Goal: Information Seeking & Learning: Learn about a topic

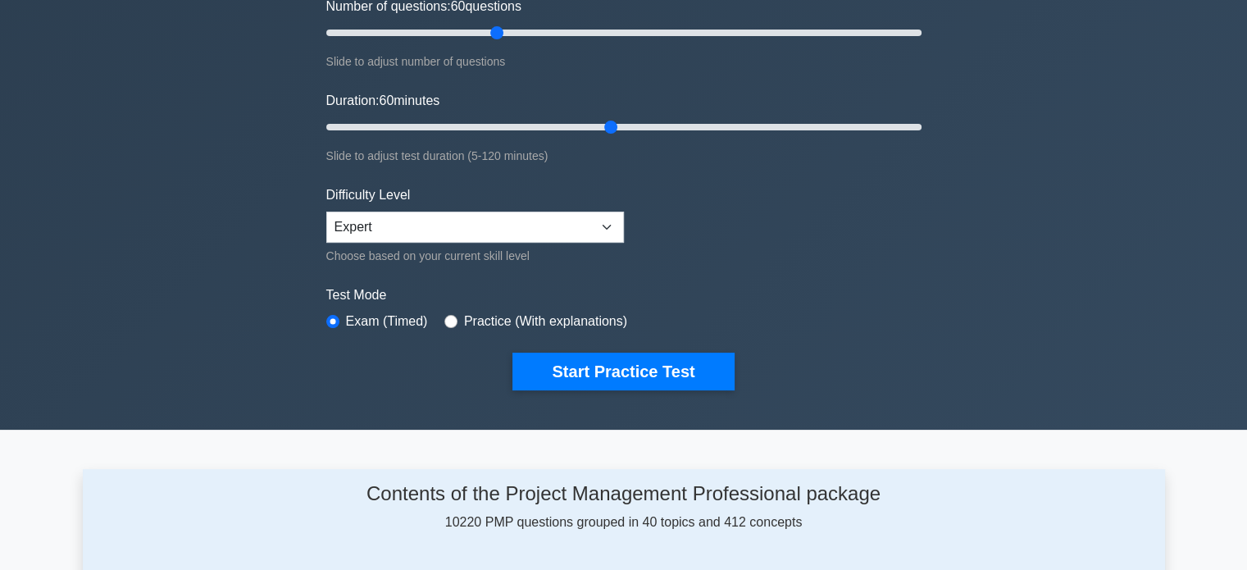
scroll to position [226, 0]
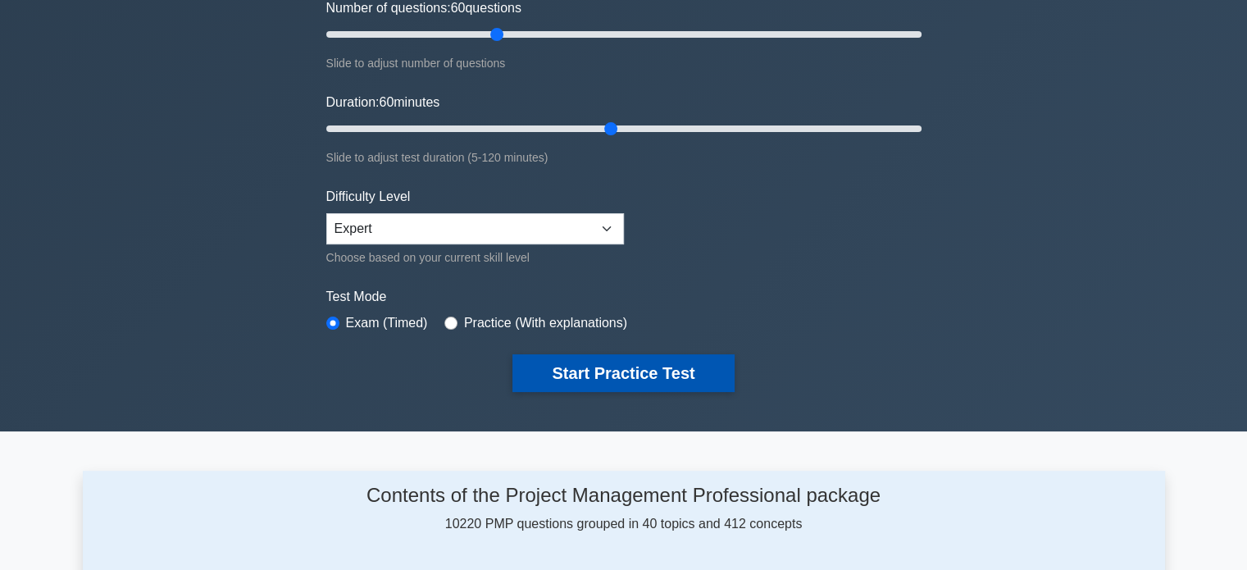
click at [669, 378] on button "Start Practice Test" at bounding box center [622, 373] width 221 height 38
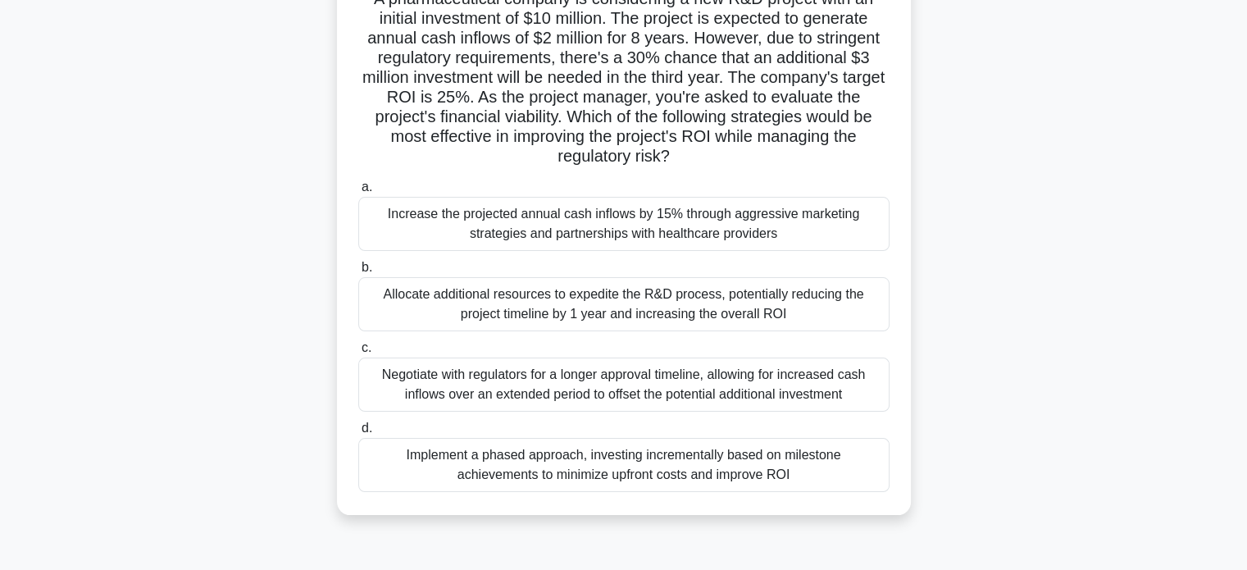
scroll to position [134, 0]
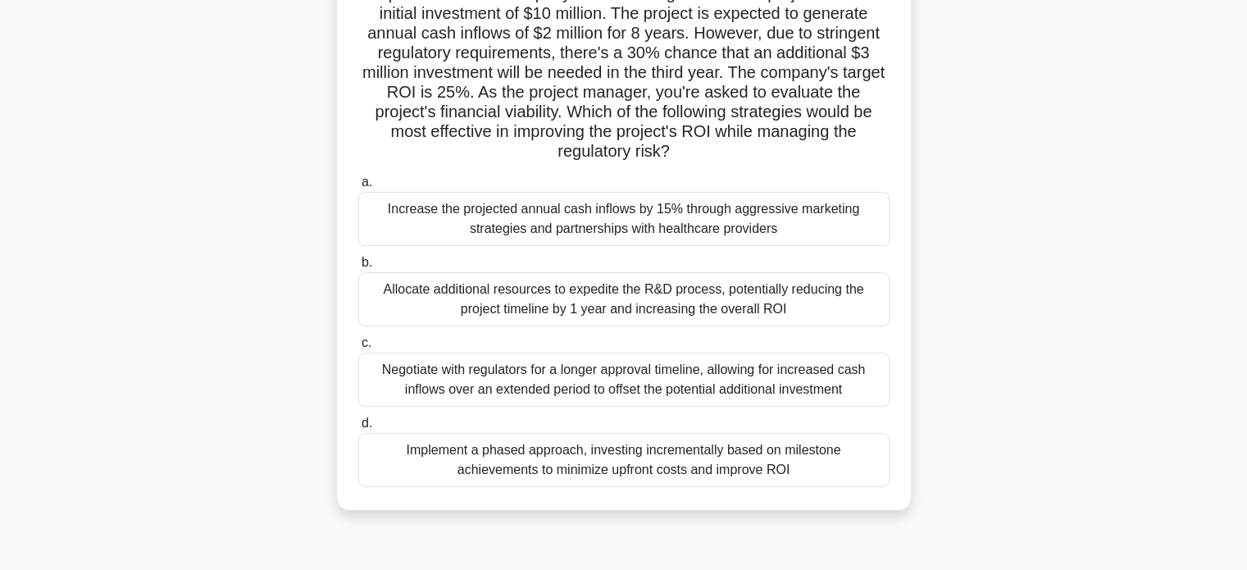
click at [646, 462] on div "Implement a phased approach, investing incrementally based on milestone achieve…" at bounding box center [623, 460] width 531 height 54
click at [358, 429] on input "d. Implement a phased approach, investing incrementally based on milestone achi…" at bounding box center [358, 423] width 0 height 11
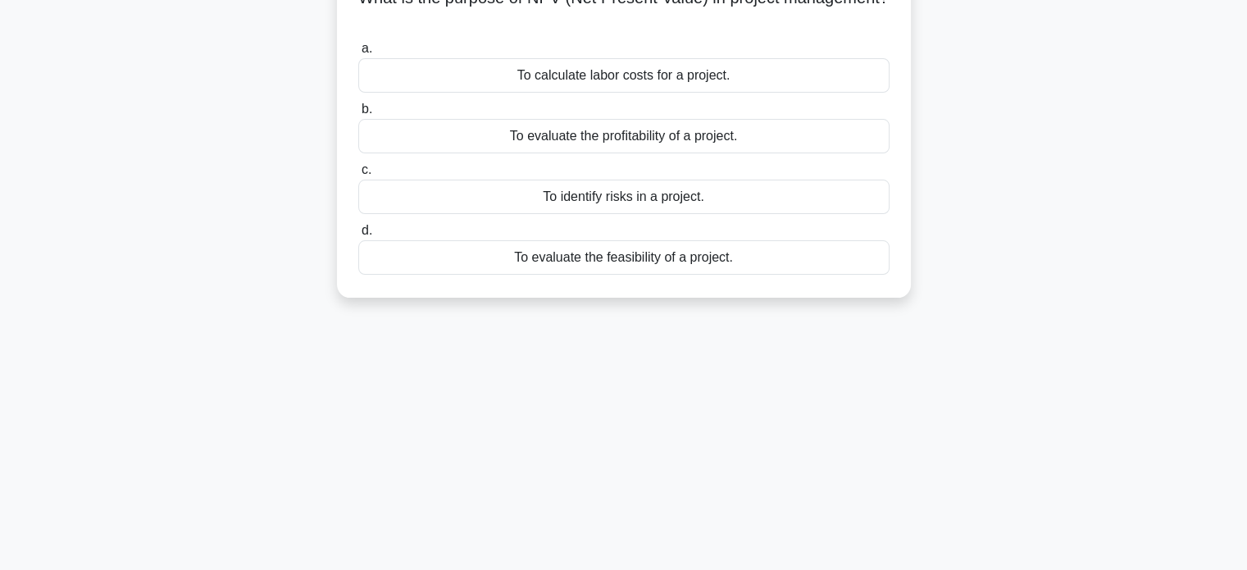
scroll to position [0, 0]
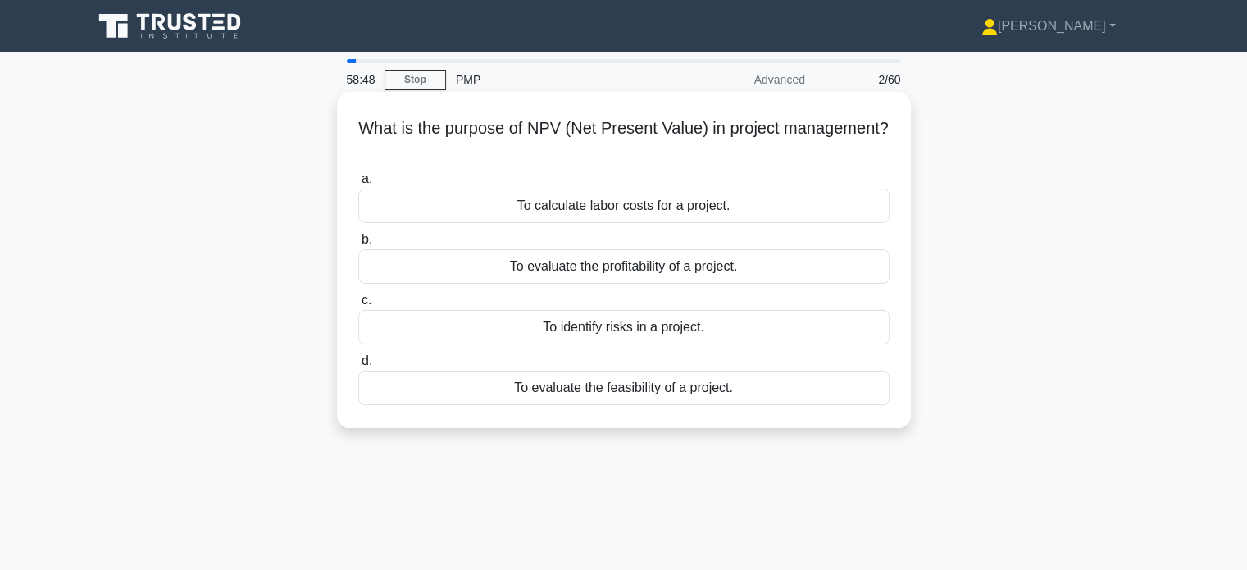
click at [636, 266] on div "To evaluate the profitability of a project." at bounding box center [623, 266] width 531 height 34
click at [358, 245] on input "b. To evaluate the profitability of a project." at bounding box center [358, 239] width 0 height 11
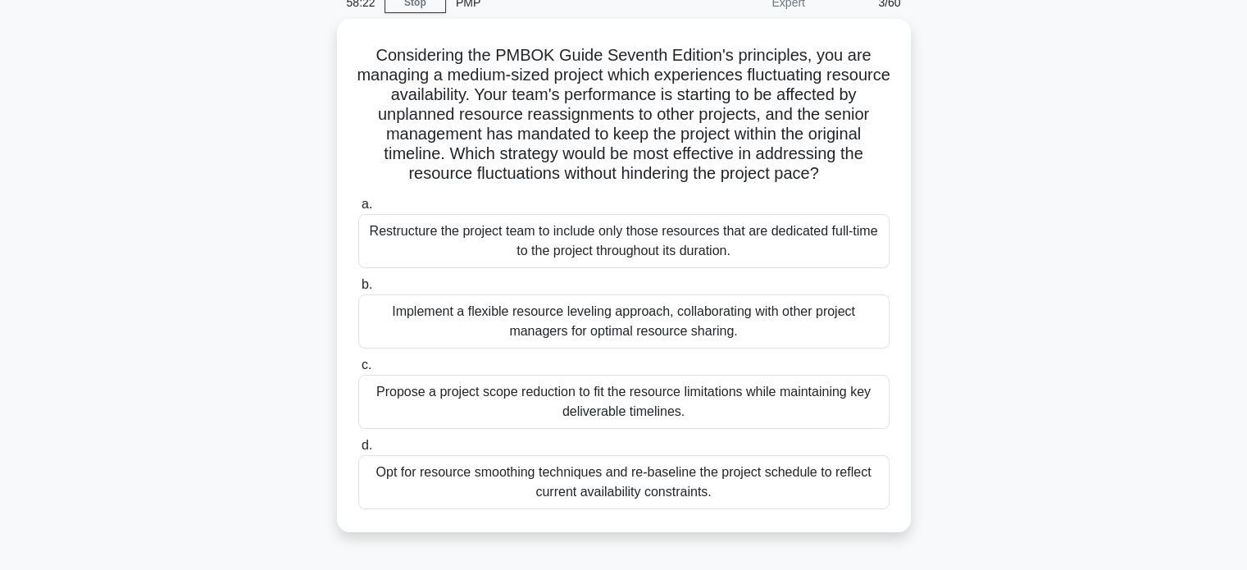
scroll to position [78, 0]
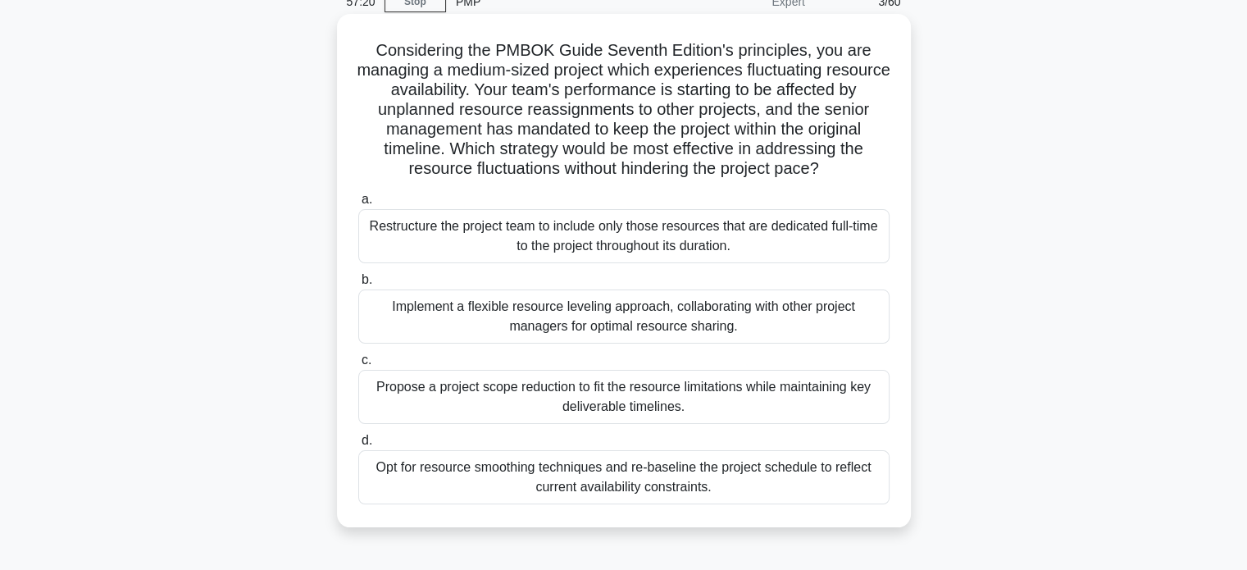
click at [603, 490] on div "Opt for resource smoothing techniques and re-baseline the project schedule to r…" at bounding box center [623, 477] width 531 height 54
click at [358, 446] on input "d. Opt for resource smoothing techniques and re-baseline the project schedule t…" at bounding box center [358, 440] width 0 height 11
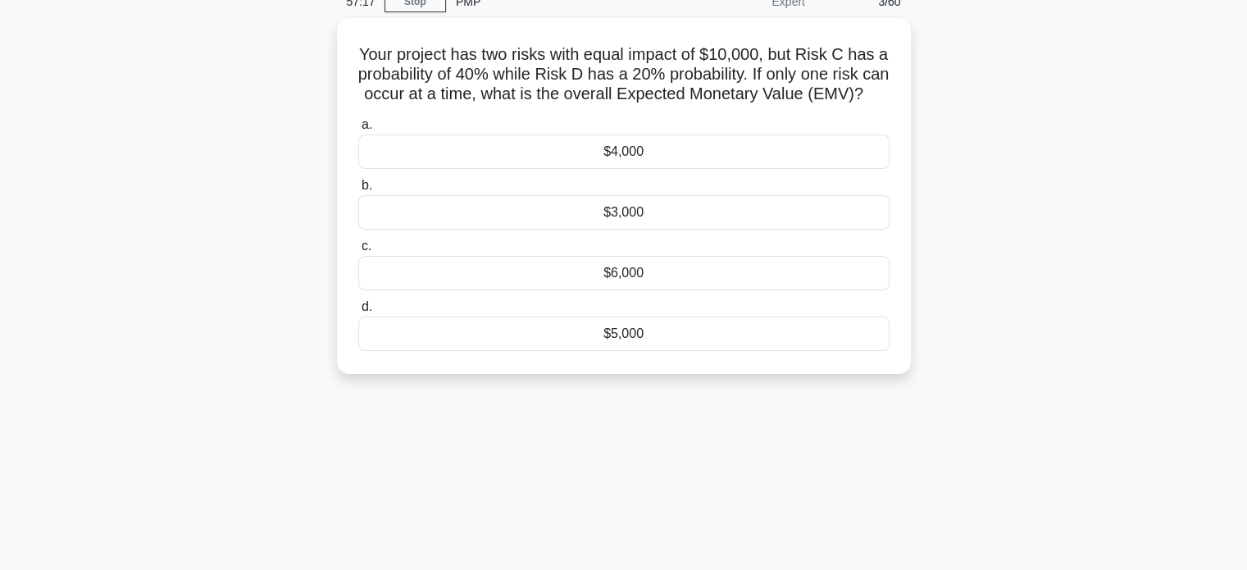
scroll to position [0, 0]
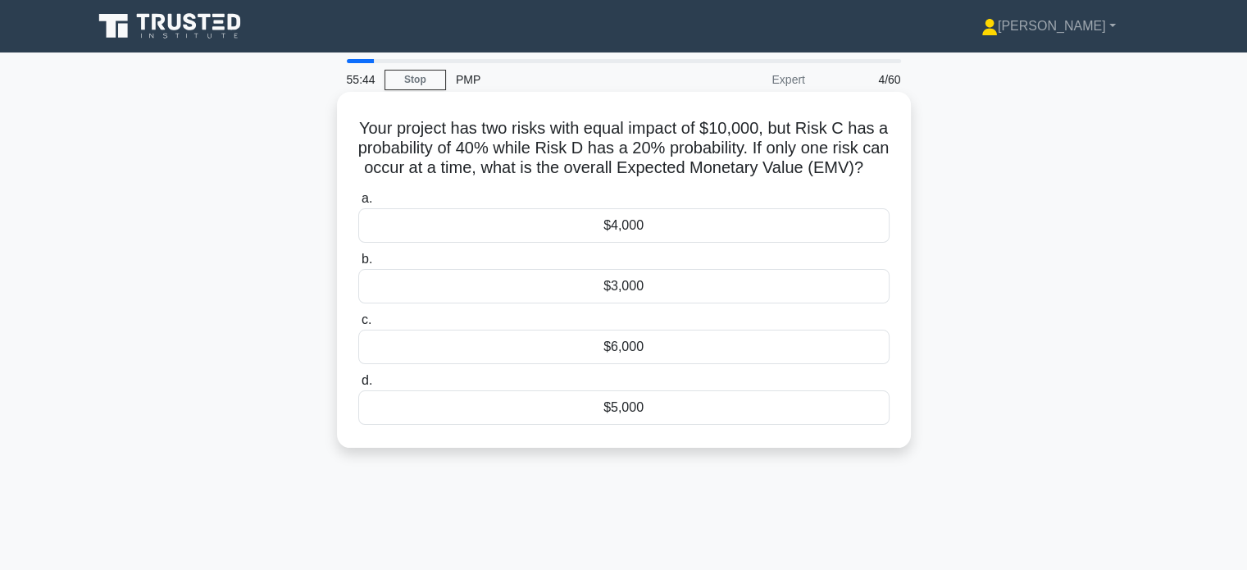
click at [648, 241] on div "$4,000" at bounding box center [623, 225] width 531 height 34
click at [358, 204] on input "a. $4,000" at bounding box center [358, 199] width 0 height 11
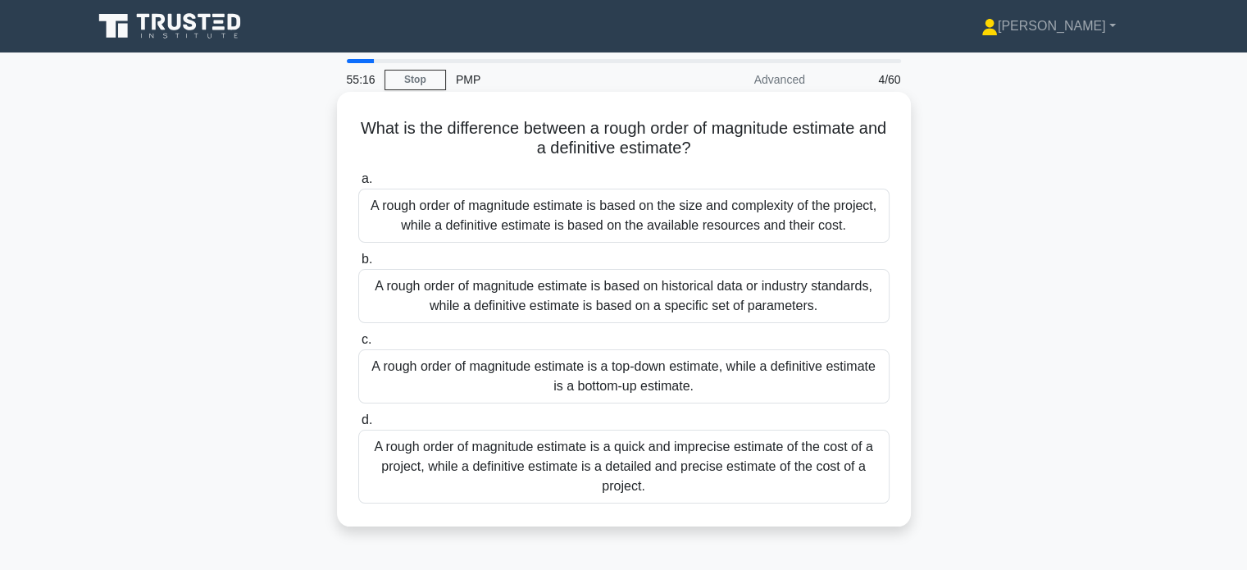
click at [667, 204] on div "A rough order of magnitude estimate is based on the size and complexity of the …" at bounding box center [623, 216] width 531 height 54
click at [358, 184] on input "a. A rough order of magnitude estimate is based on the size and complexity of t…" at bounding box center [358, 179] width 0 height 11
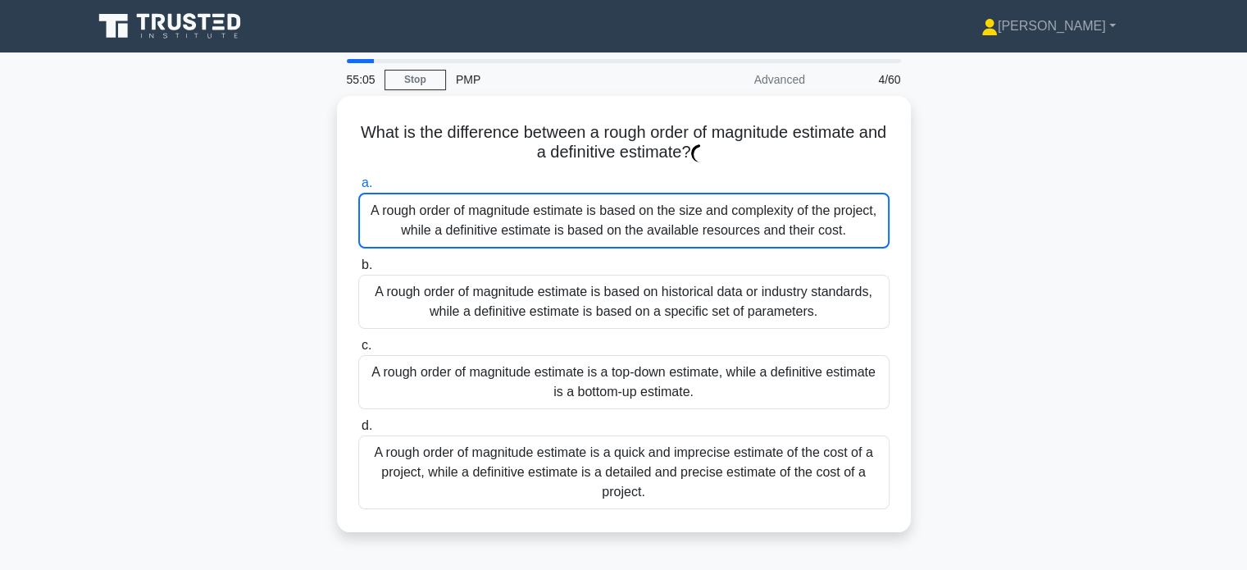
click at [972, 157] on div "What is the difference between a rough order of magnitude estimate and a defini…" at bounding box center [624, 324] width 1082 height 456
click at [1009, 117] on div "What is the difference between a rough order of magnitude estimate and a defini…" at bounding box center [624, 324] width 1082 height 456
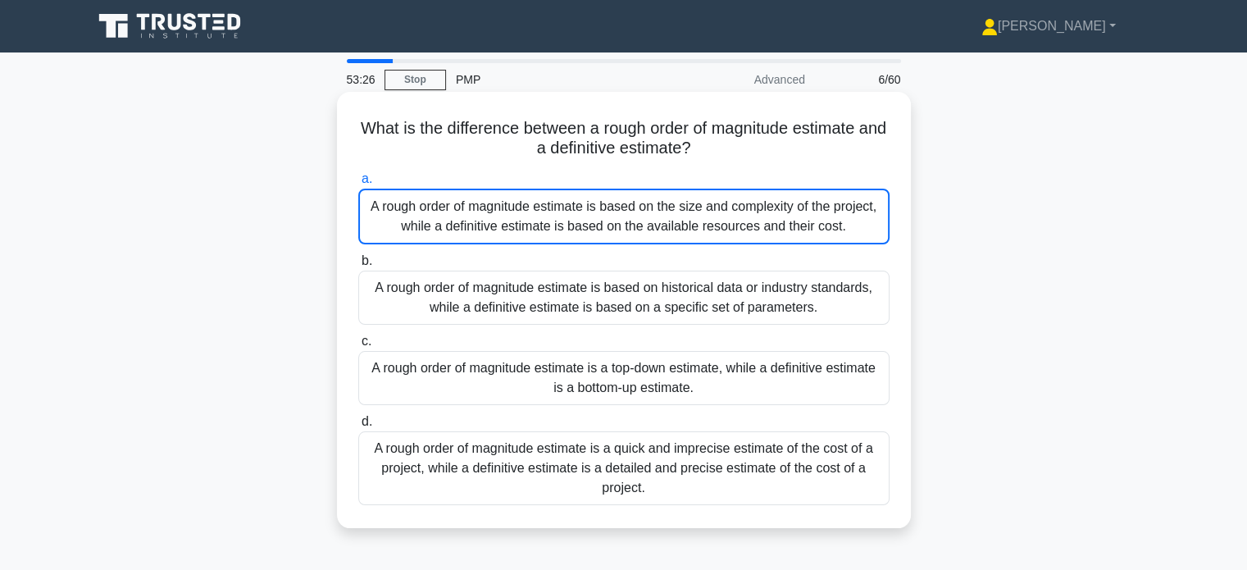
click at [745, 127] on h5 "What is the difference between a rough order of magnitude estimate and a defini…" at bounding box center [624, 138] width 535 height 41
click at [856, 124] on h5 "What is the difference between a rough order of magnitude estimate and a defini…" at bounding box center [624, 138] width 535 height 41
click at [603, 212] on div "A rough order of magnitude estimate is based on the size and complexity of the …" at bounding box center [623, 217] width 531 height 56
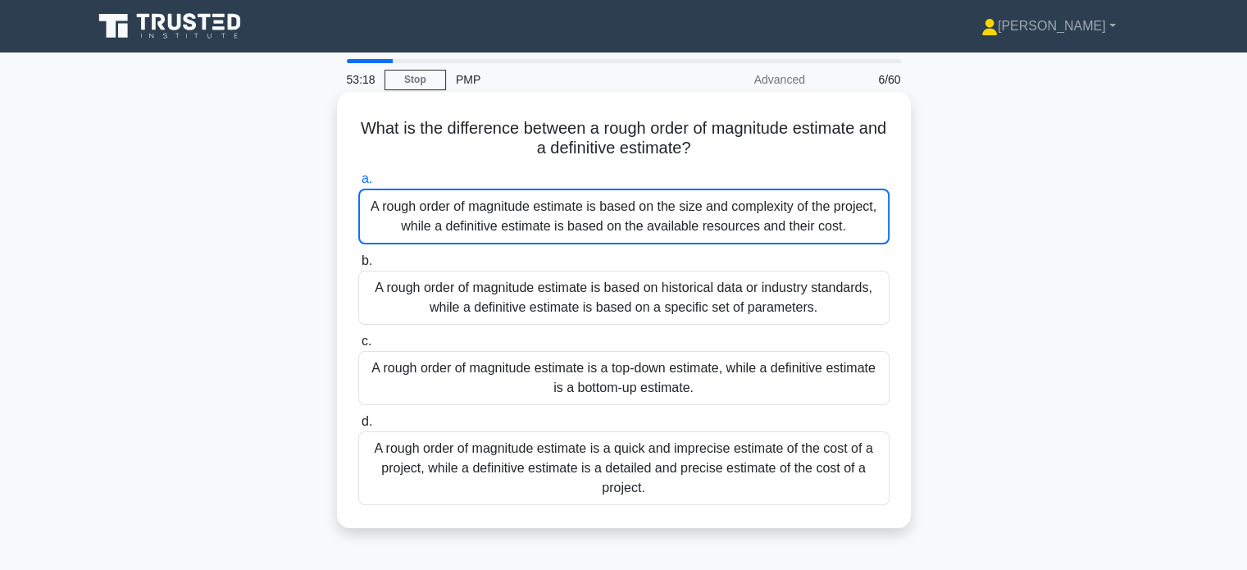
click at [358, 184] on input "a. A rough order of magnitude estimate is based on the size and complexity of t…" at bounding box center [358, 179] width 0 height 11
click at [603, 212] on div "A rough order of magnitude estimate is based on the size and complexity of the …" at bounding box center [623, 217] width 531 height 56
click at [358, 184] on input "a. A rough order of magnitude estimate is based on the size and complexity of t…" at bounding box center [358, 179] width 0 height 11
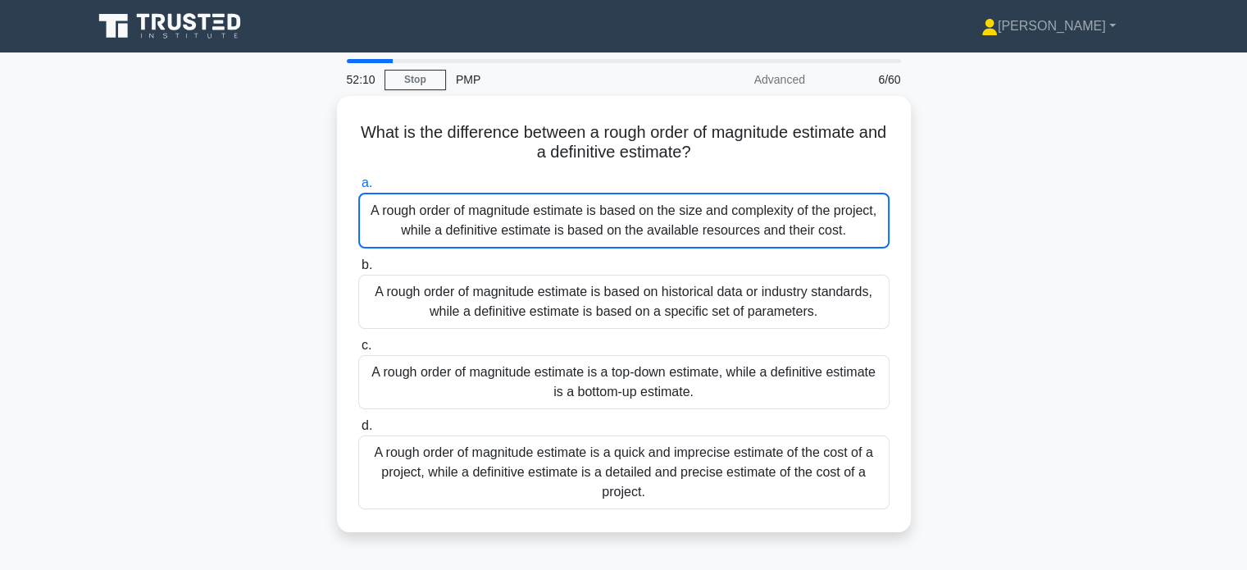
click at [927, 145] on div "What is the difference between a rough order of magnitude estimate and a defini…" at bounding box center [624, 324] width 1082 height 456
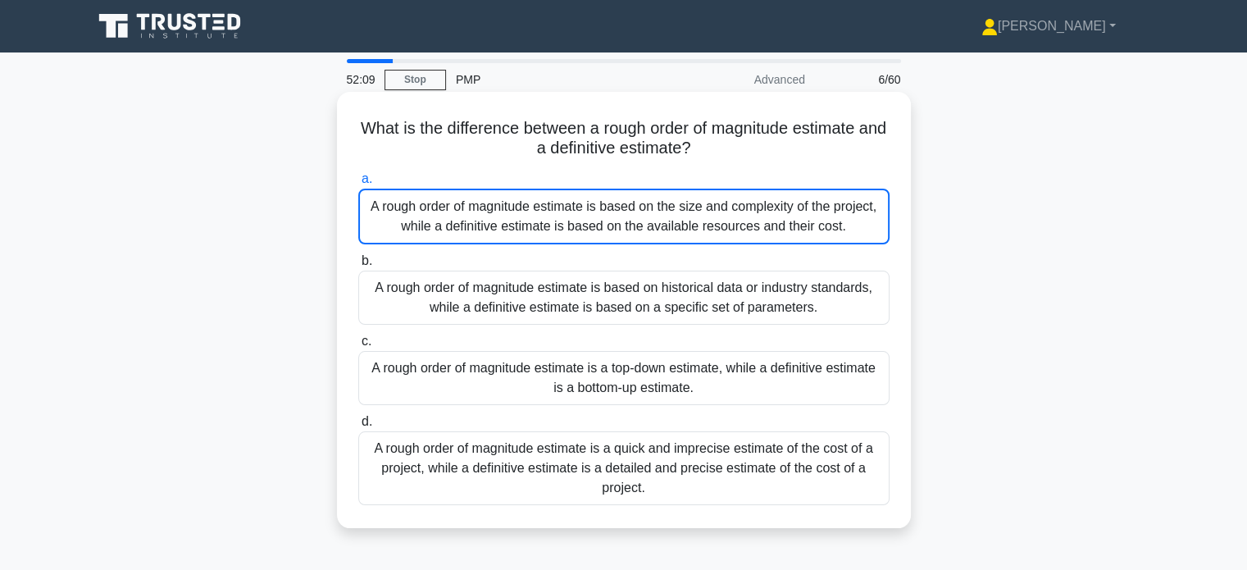
click at [735, 197] on div "A rough order of magnitude estimate is based on the size and complexity of the …" at bounding box center [623, 217] width 531 height 56
click at [358, 184] on input "a. A rough order of magnitude estimate is based on the size and complexity of t…" at bounding box center [358, 179] width 0 height 11
click at [735, 197] on div "A rough order of magnitude estimate is based on the size and complexity of the …" at bounding box center [623, 217] width 531 height 56
click at [358, 184] on input "a. A rough order of magnitude estimate is based on the size and complexity of t…" at bounding box center [358, 179] width 0 height 11
click at [669, 280] on div "A rough order of magnitude estimate is based on historical data or industry sta…" at bounding box center [623, 298] width 531 height 54
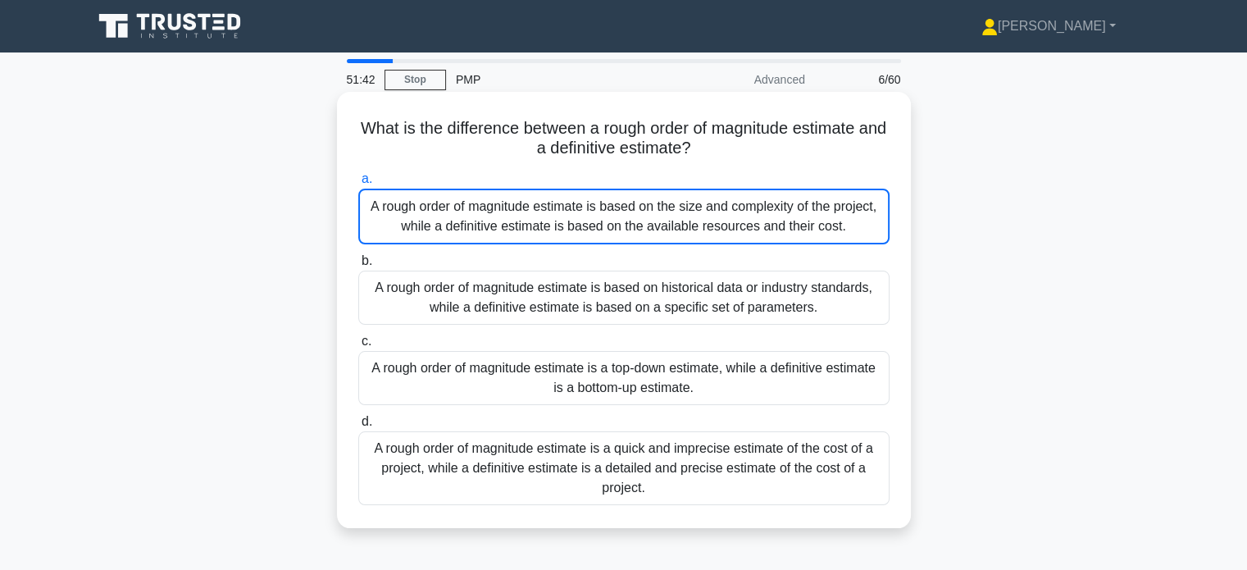
click at [358, 266] on input "b. A rough order of magnitude estimate is based on historical data or industry …" at bounding box center [358, 261] width 0 height 11
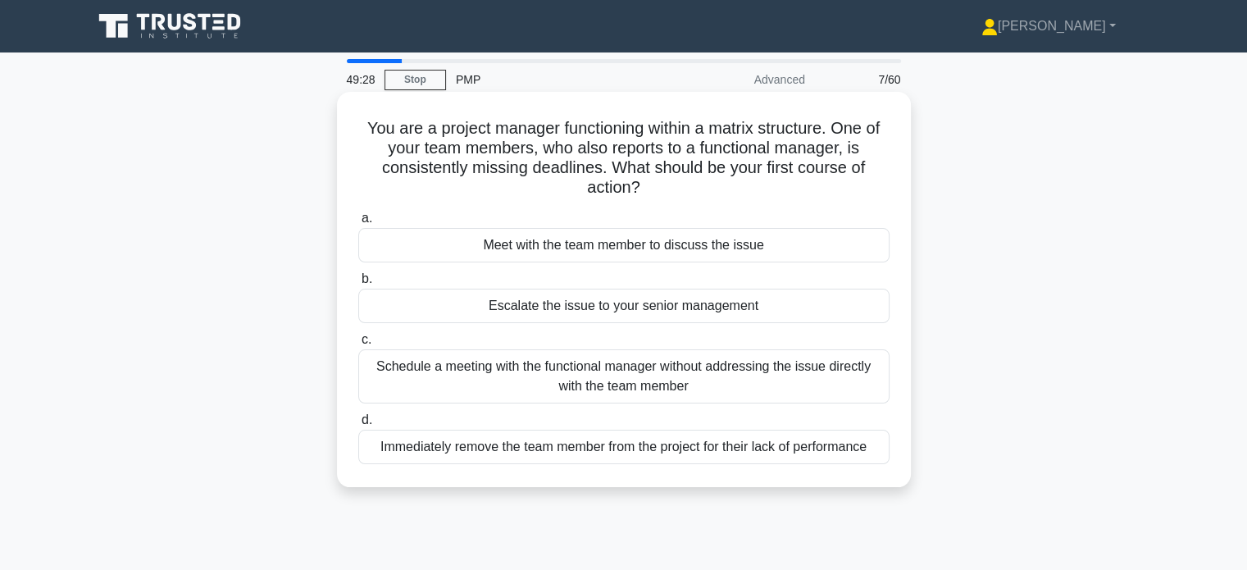
click at [525, 251] on div "Meet with the team member to discuss the issue" at bounding box center [623, 245] width 531 height 34
click at [358, 224] on input "a. Meet with the team member to discuss the issue" at bounding box center [358, 218] width 0 height 11
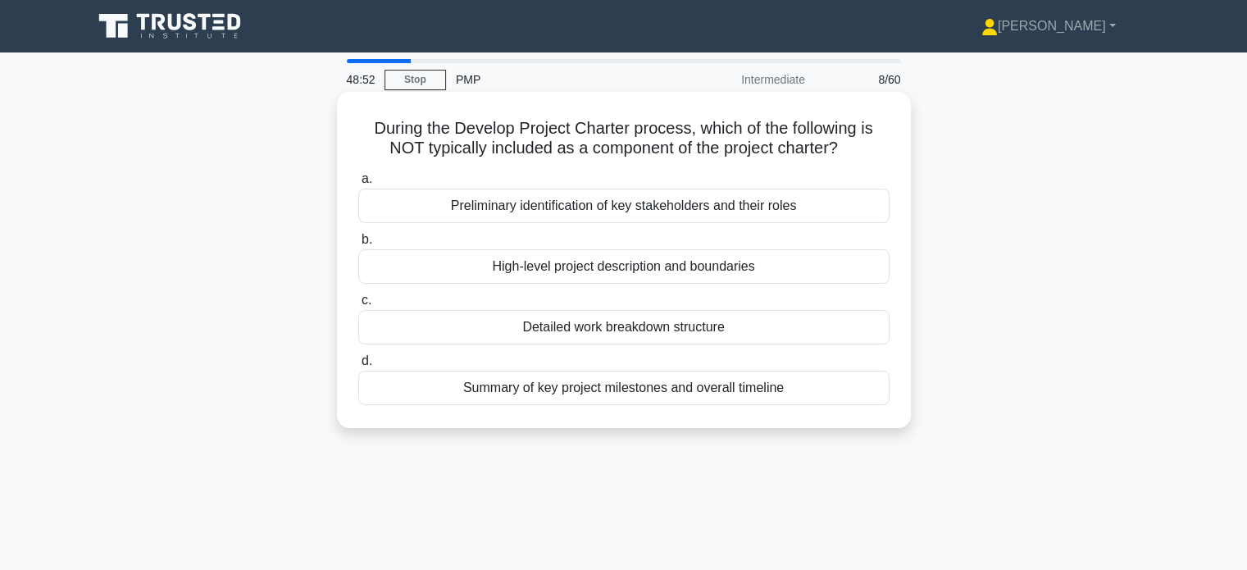
click at [633, 329] on div "Detailed work breakdown structure" at bounding box center [623, 327] width 531 height 34
click at [358, 306] on input "c. Detailed work breakdown structure" at bounding box center [358, 300] width 0 height 11
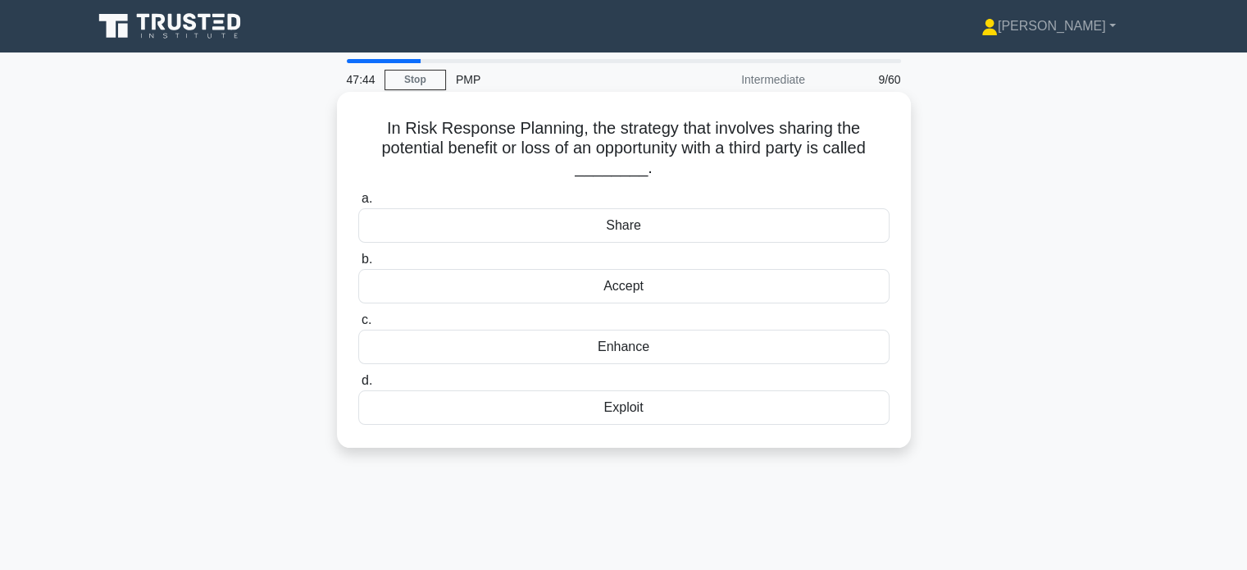
click at [687, 280] on div "Accept" at bounding box center [623, 286] width 531 height 34
click at [358, 265] on input "b. Accept" at bounding box center [358, 259] width 0 height 11
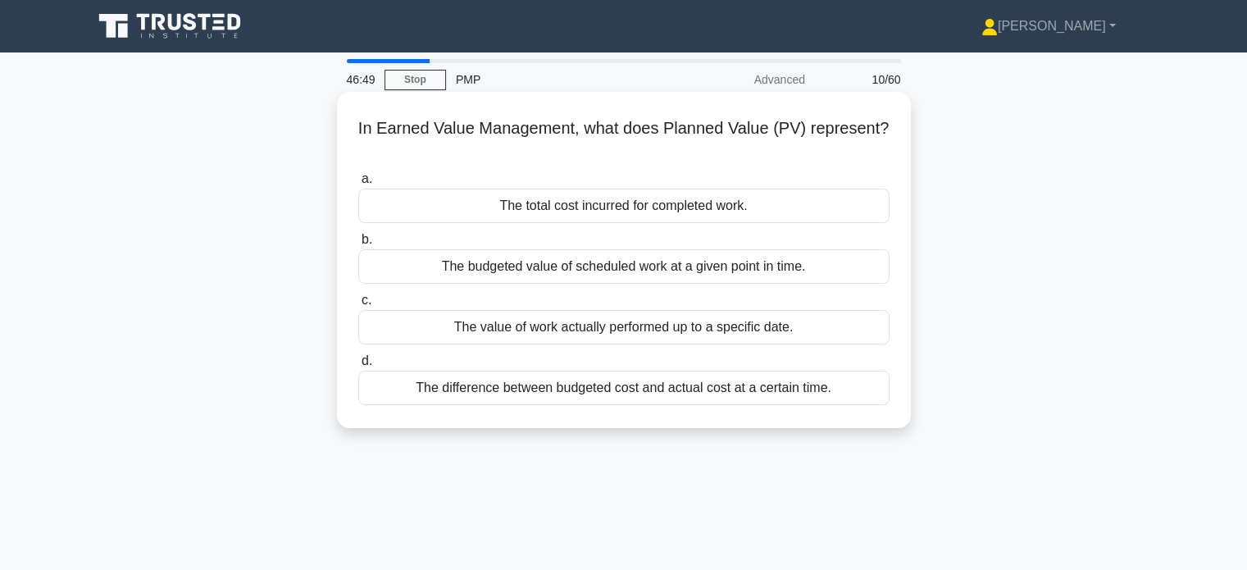
click at [620, 270] on div "The budgeted value of scheduled work at a given point in time." at bounding box center [623, 266] width 531 height 34
click at [358, 245] on input "b. The budgeted value of scheduled work at a given point in time." at bounding box center [358, 239] width 0 height 11
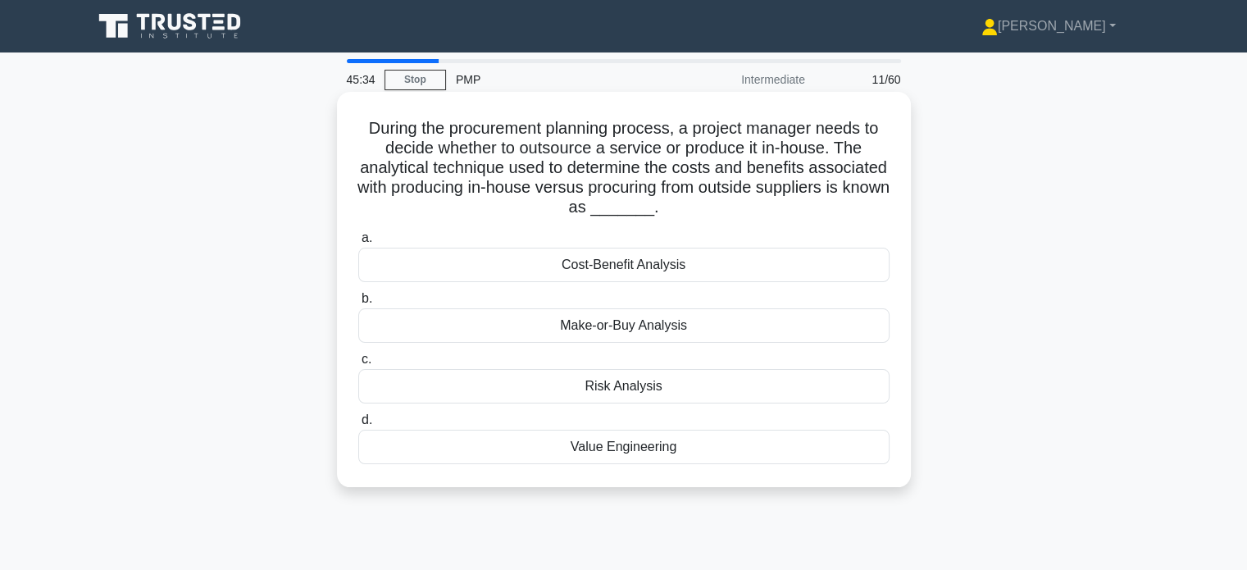
click at [602, 329] on div "Make-or-Buy Analysis" at bounding box center [623, 325] width 531 height 34
click at [358, 304] on input "b. Make-or-Buy Analysis" at bounding box center [358, 299] width 0 height 11
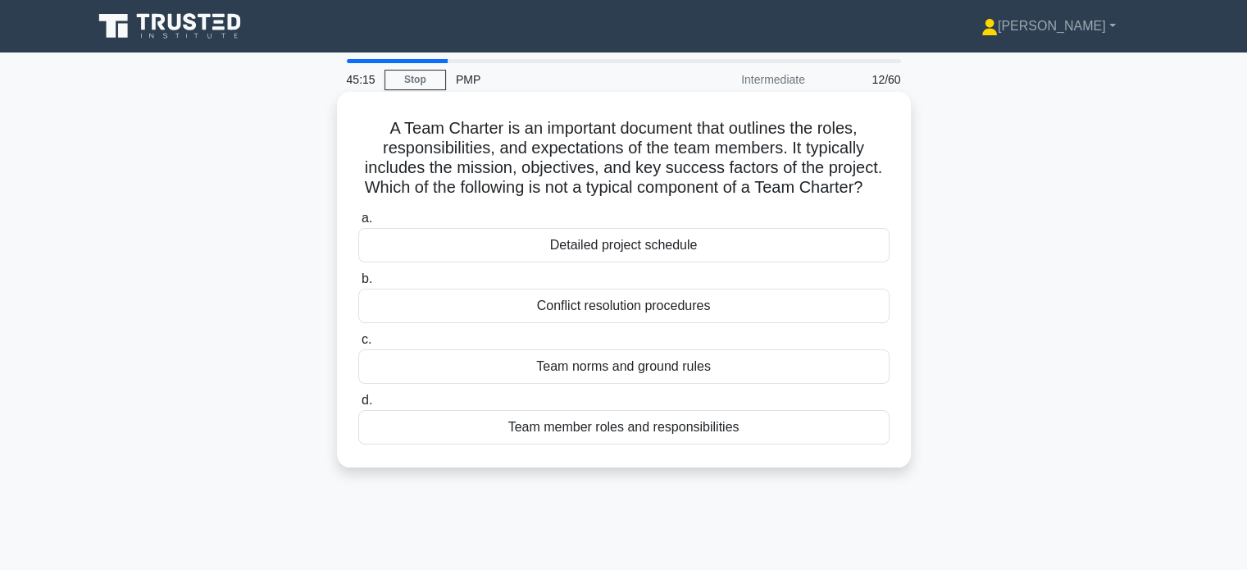
click at [681, 262] on div "Detailed project schedule" at bounding box center [623, 245] width 531 height 34
click at [358, 224] on input "a. Detailed project schedule" at bounding box center [358, 218] width 0 height 11
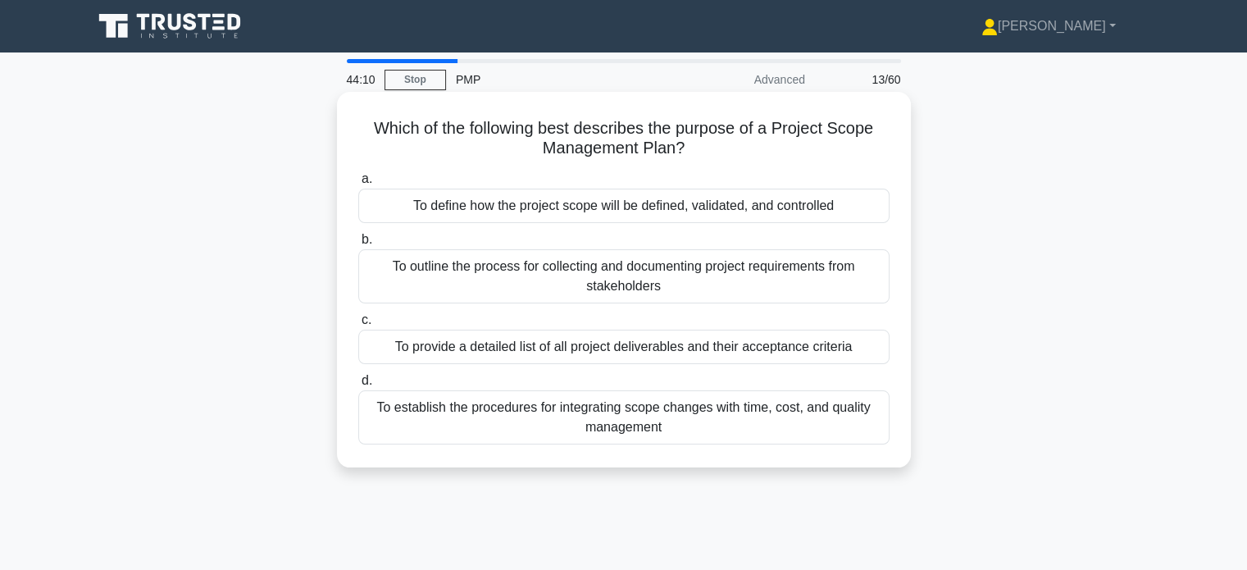
click at [669, 212] on div "To define how the project scope will be defined, validated, and controlled" at bounding box center [623, 206] width 531 height 34
click at [358, 184] on input "a. To define how the project scope will be defined, validated, and controlled" at bounding box center [358, 179] width 0 height 11
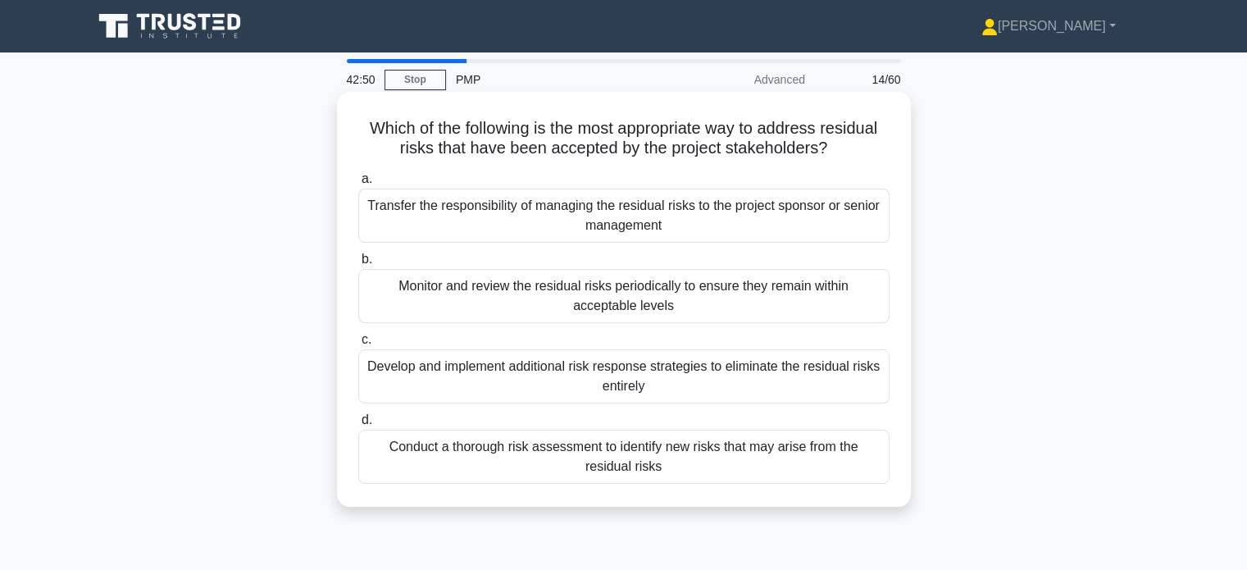
click at [585, 455] on div "Conduct a thorough risk assessment to identify new risks that may arise from th…" at bounding box center [623, 457] width 531 height 54
click at [358, 426] on input "d. Conduct a thorough risk assessment to identify new risks that may arise from…" at bounding box center [358, 420] width 0 height 11
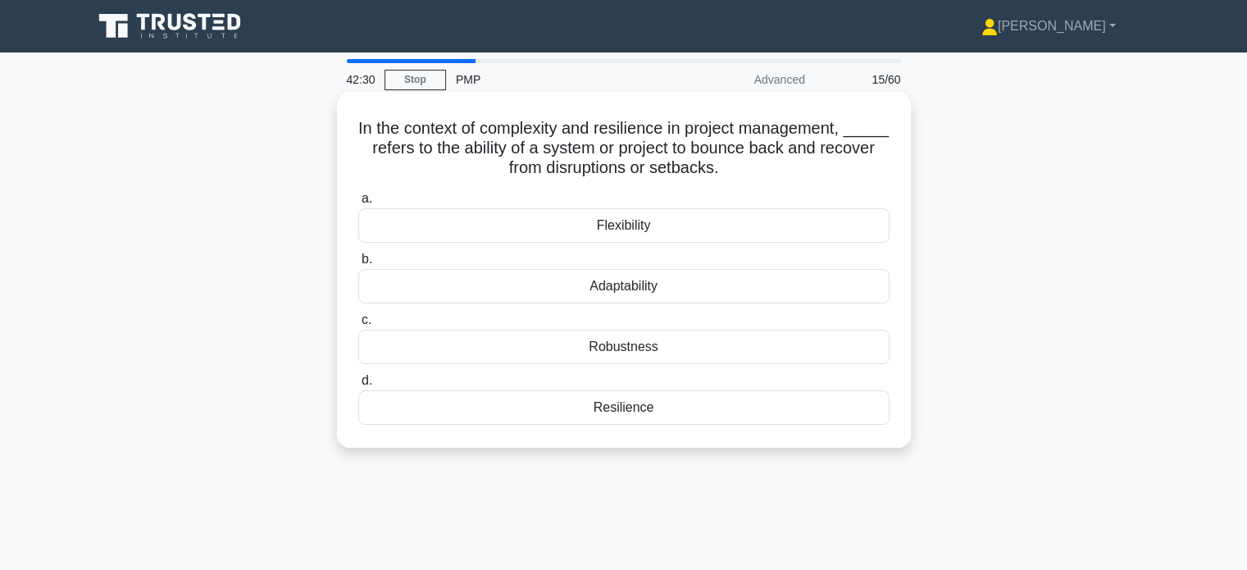
click at [636, 412] on div "Resilience" at bounding box center [623, 407] width 531 height 34
click at [358, 386] on input "d. Resilience" at bounding box center [358, 381] width 0 height 11
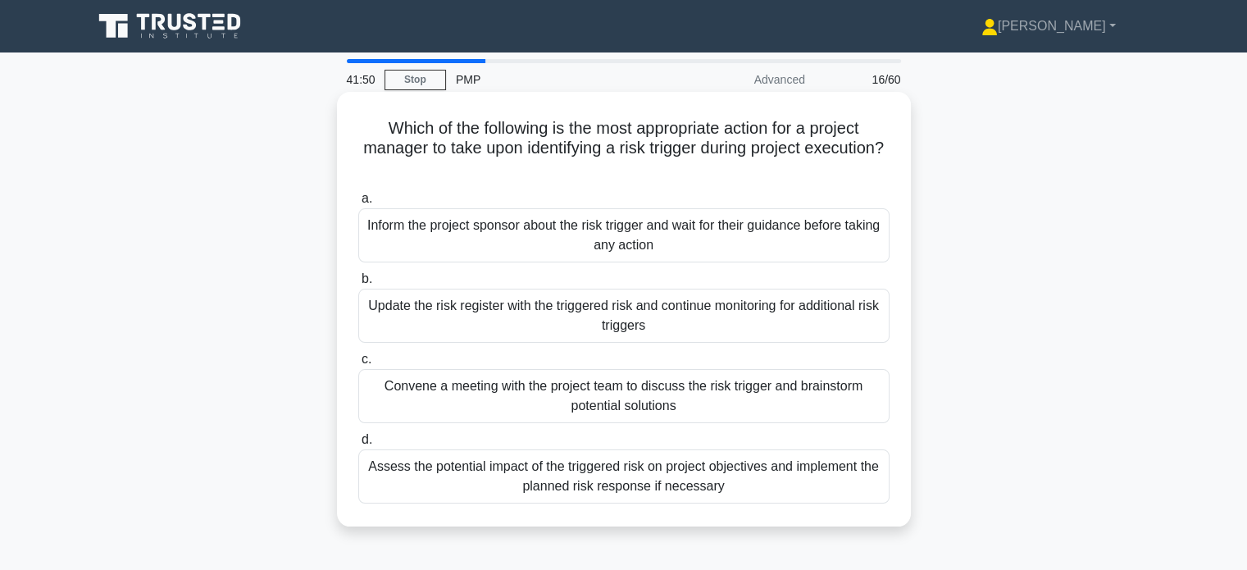
click at [636, 472] on div "Assess the potential impact of the triggered risk on project objectives and imp…" at bounding box center [623, 476] width 531 height 54
click at [358, 445] on input "d. Assess the potential impact of the triggered risk on project objectives and …" at bounding box center [358, 440] width 0 height 11
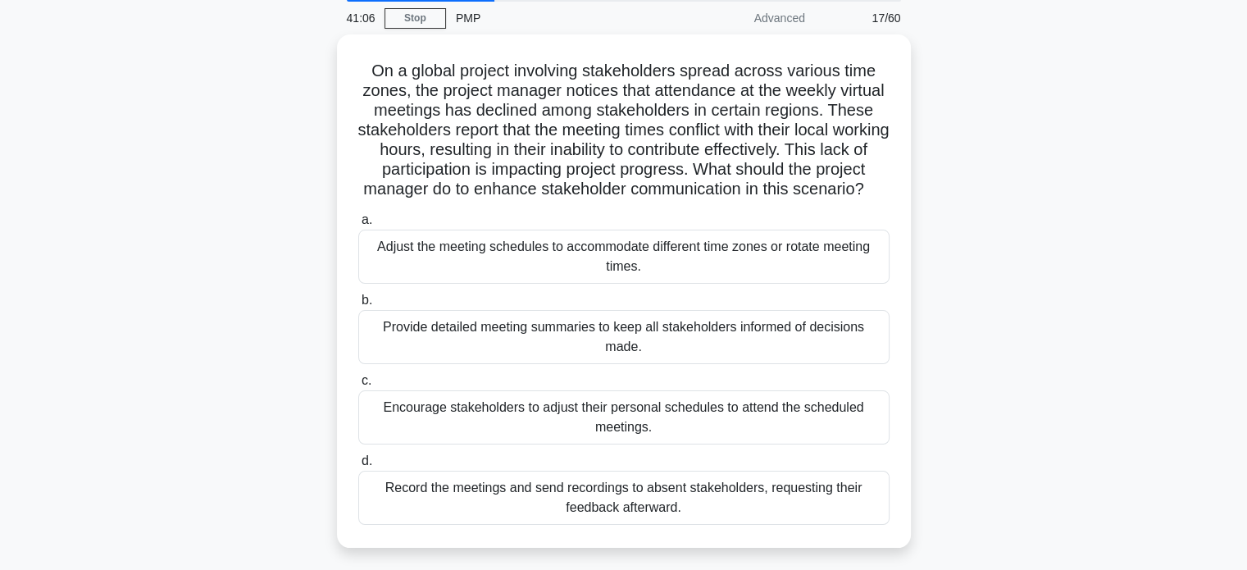
scroll to position [59, 0]
click at [718, 282] on div "Adjust the meeting schedules to accommodate different time zones or rotate meet…" at bounding box center [623, 255] width 531 height 54
click at [358, 224] on input "a. Adjust the meeting schedules to accommodate different time zones or rotate m…" at bounding box center [358, 218] width 0 height 11
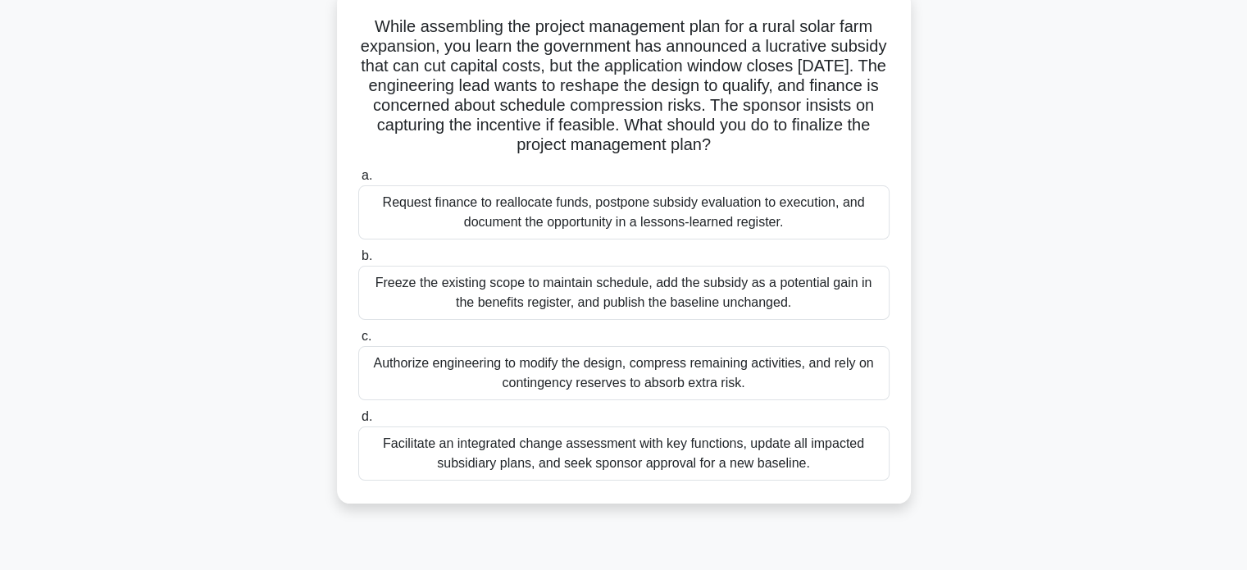
scroll to position [105, 0]
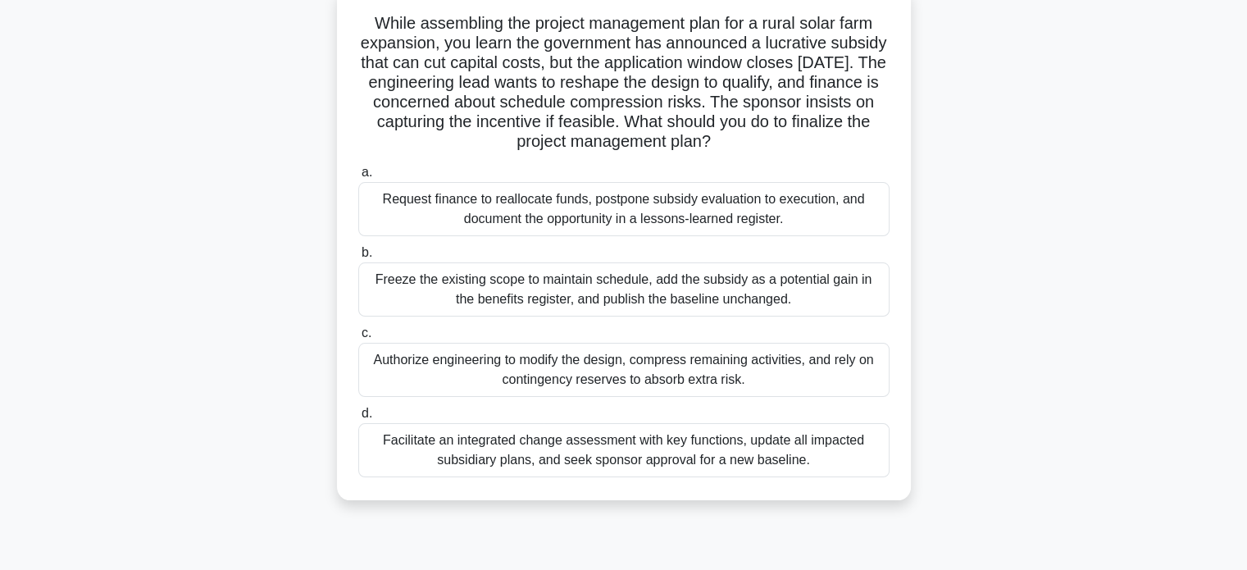
click at [597, 452] on div "Facilitate an integrated change assessment with key functions, update all impac…" at bounding box center [623, 450] width 531 height 54
click at [358, 419] on input "d. Facilitate an integrated change assessment with key functions, update all im…" at bounding box center [358, 413] width 0 height 11
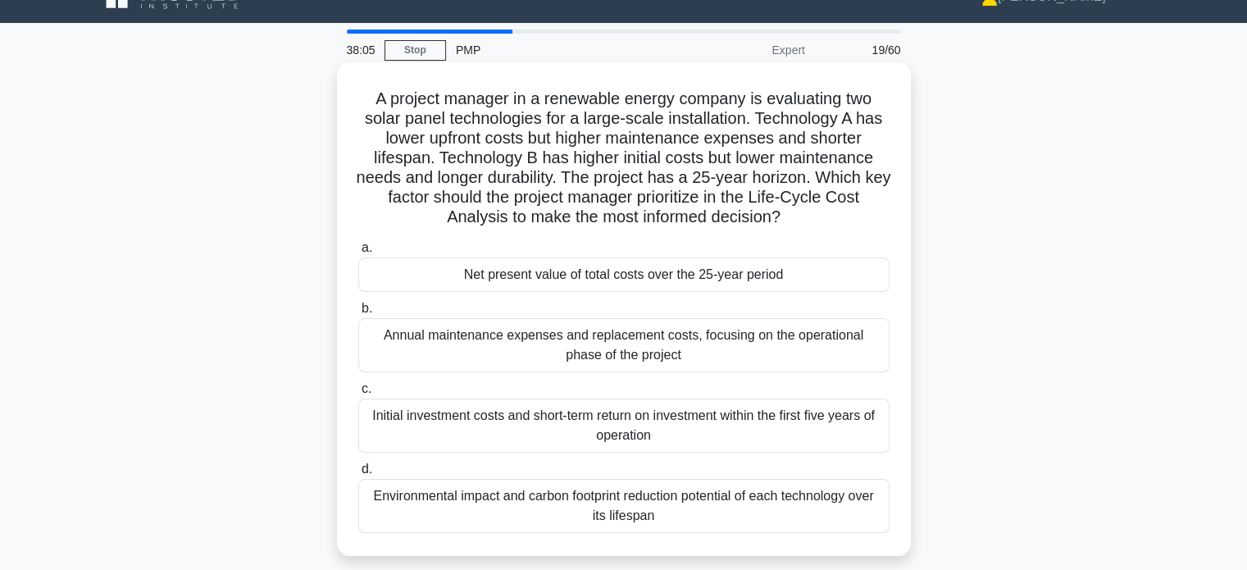
scroll to position [16, 0]
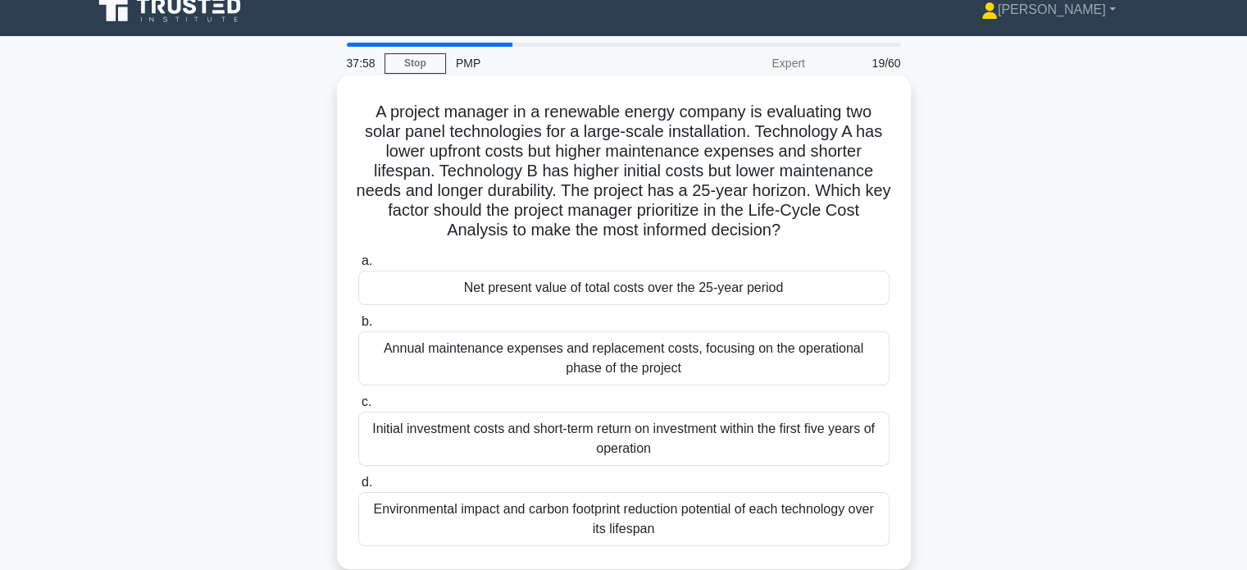
click at [594, 383] on div "Annual maintenance expenses and replacement costs, focusing on the operational …" at bounding box center [623, 358] width 531 height 54
click at [358, 327] on input "b. Annual maintenance expenses and replacement costs, focusing on the operation…" at bounding box center [358, 321] width 0 height 11
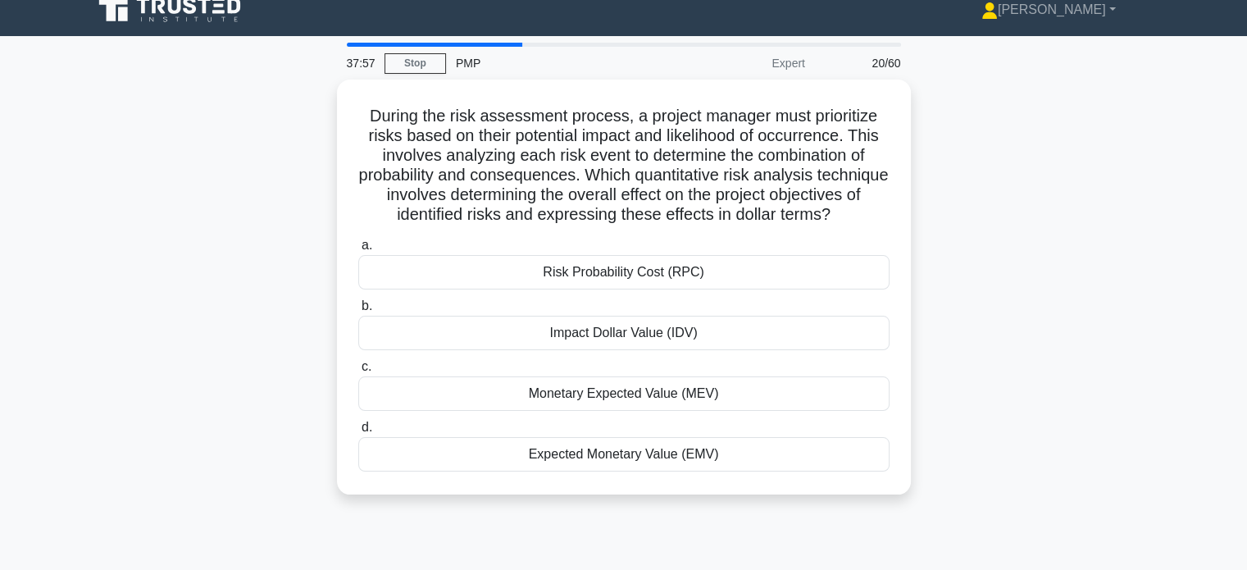
scroll to position [0, 0]
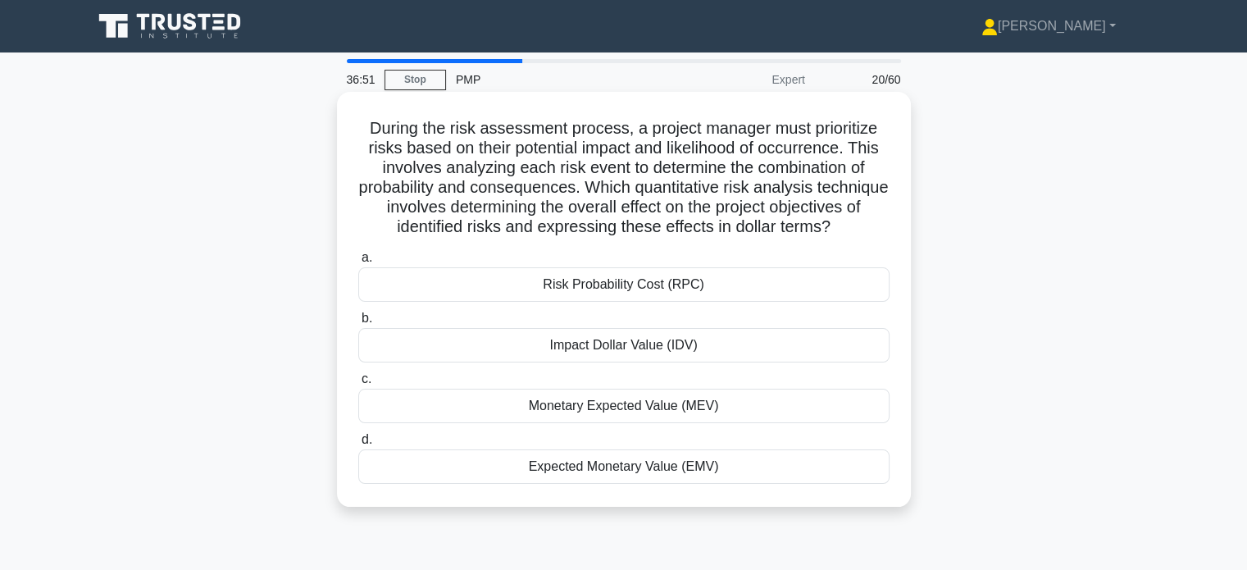
click at [667, 362] on div "Impact Dollar Value (IDV)" at bounding box center [623, 345] width 531 height 34
click at [358, 324] on input "b. Impact Dollar Value (IDV)" at bounding box center [358, 318] width 0 height 11
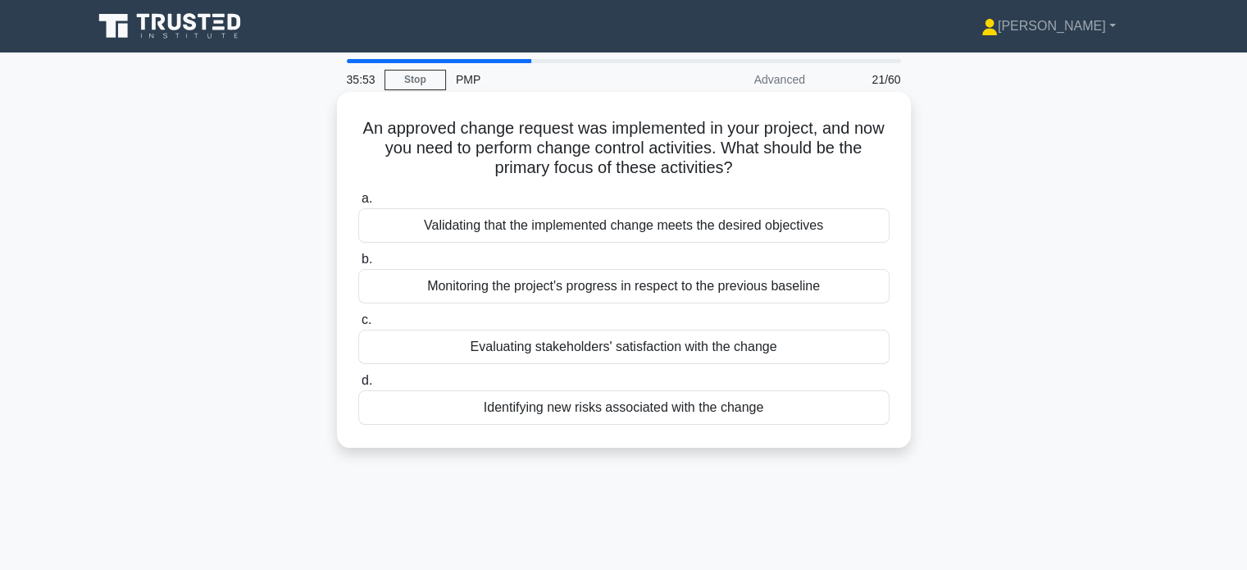
click at [642, 229] on div "Validating that the implemented change meets the desired objectives" at bounding box center [623, 225] width 531 height 34
click at [358, 204] on input "a. Validating that the implemented change meets the desired objectives" at bounding box center [358, 199] width 0 height 11
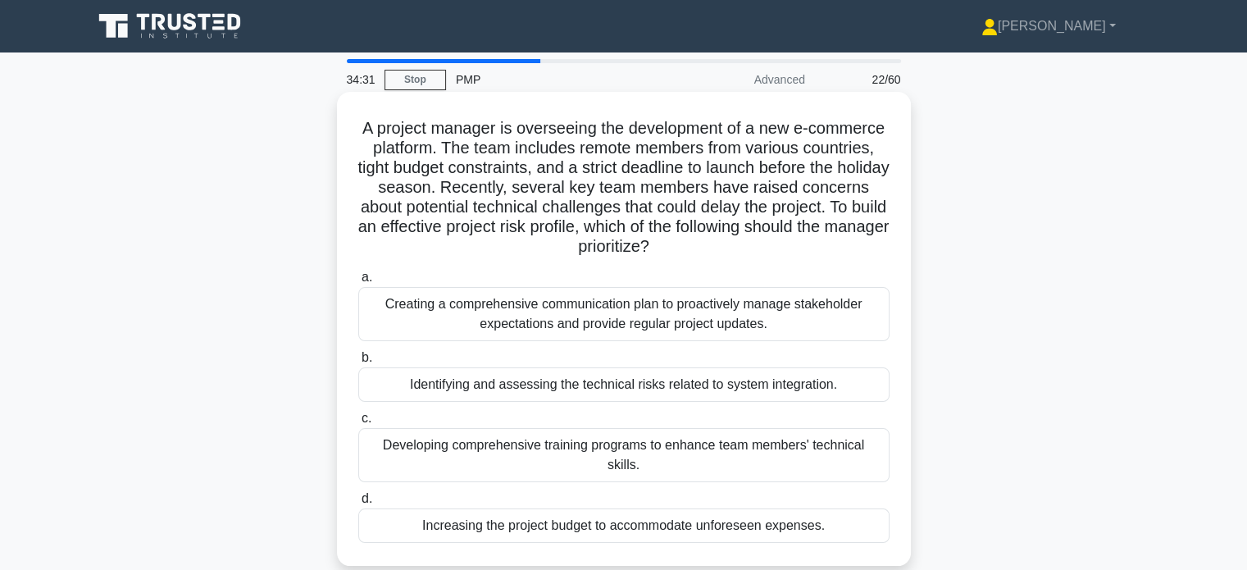
click at [682, 449] on div "Developing comprehensive training programs to enhance team members' technical s…" at bounding box center [623, 455] width 531 height 54
click at [358, 424] on input "c. Developing comprehensive training programs to enhance team members' technica…" at bounding box center [358, 418] width 0 height 11
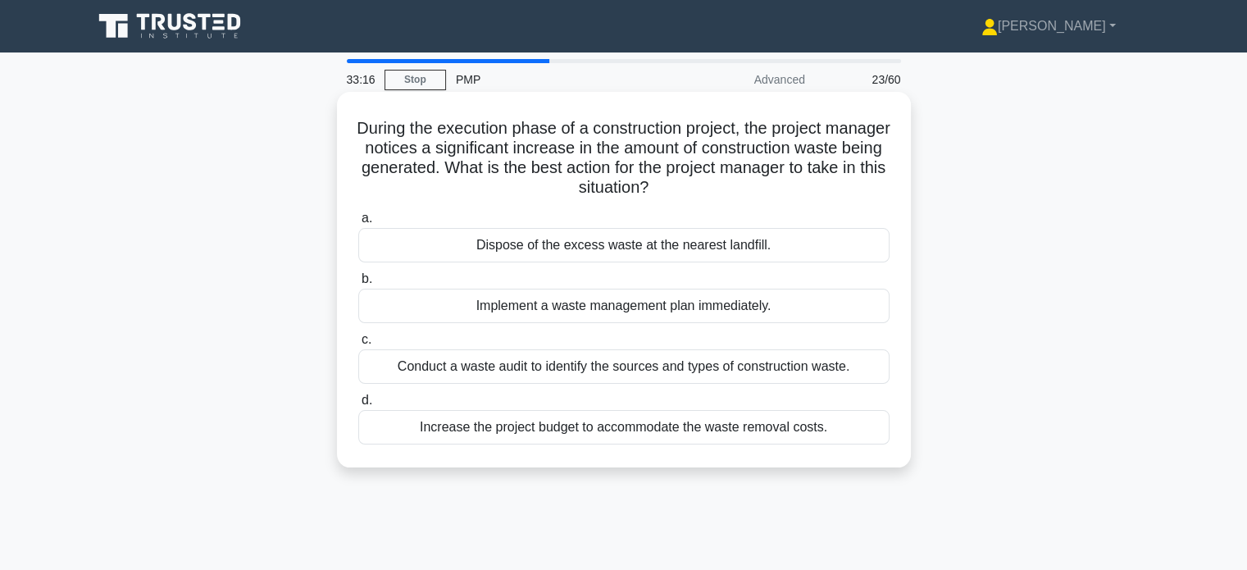
click at [594, 376] on div "Conduct a waste audit to identify the sources and types of construction waste." at bounding box center [623, 366] width 531 height 34
click at [358, 345] on input "c. Conduct a waste audit to identify the sources and types of construction wast…" at bounding box center [358, 340] width 0 height 11
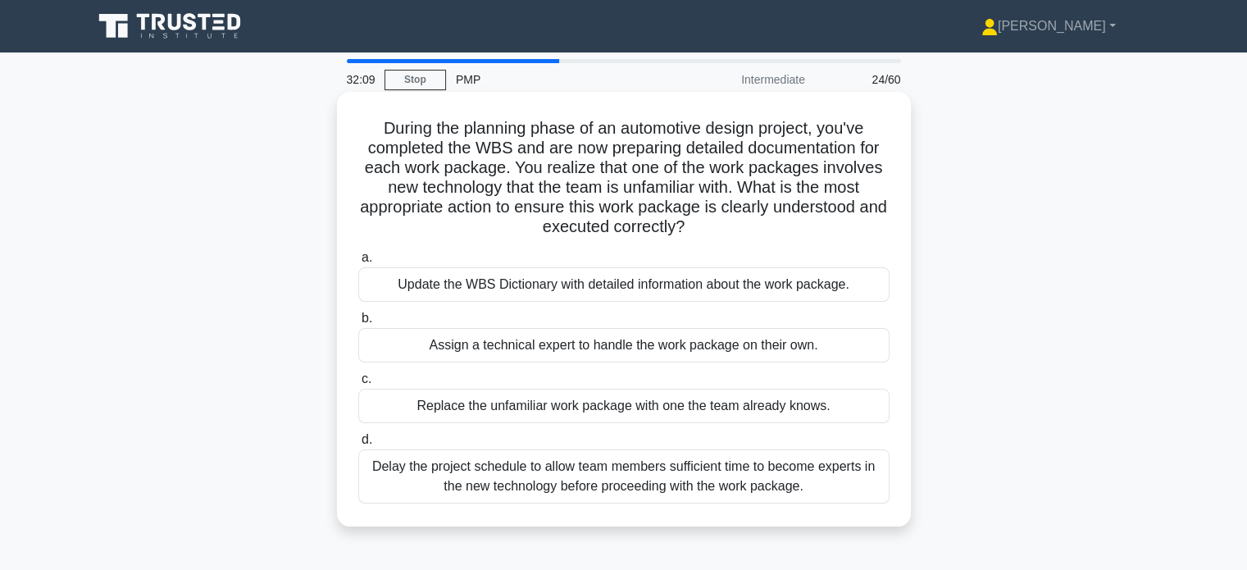
click at [594, 412] on div "Replace the unfamiliar work package with one the team already knows." at bounding box center [623, 406] width 531 height 34
click at [358, 385] on input "c. Replace the unfamiliar work package with one the team already knows." at bounding box center [358, 379] width 0 height 11
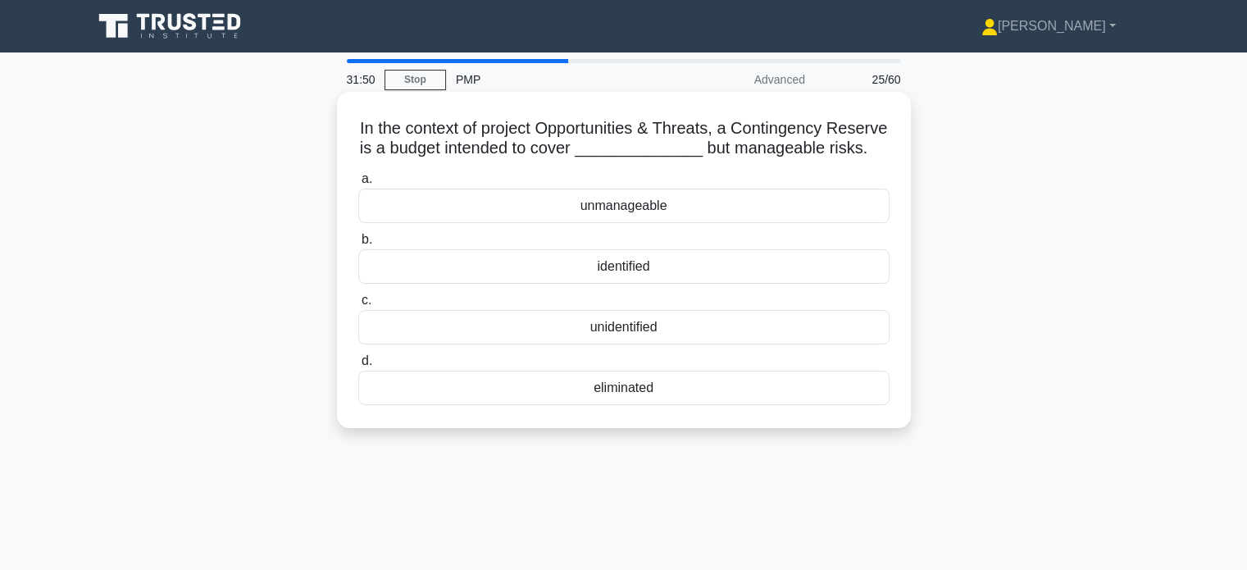
click at [619, 284] on div "identified" at bounding box center [623, 266] width 531 height 34
click at [358, 245] on input "b. identified" at bounding box center [358, 239] width 0 height 11
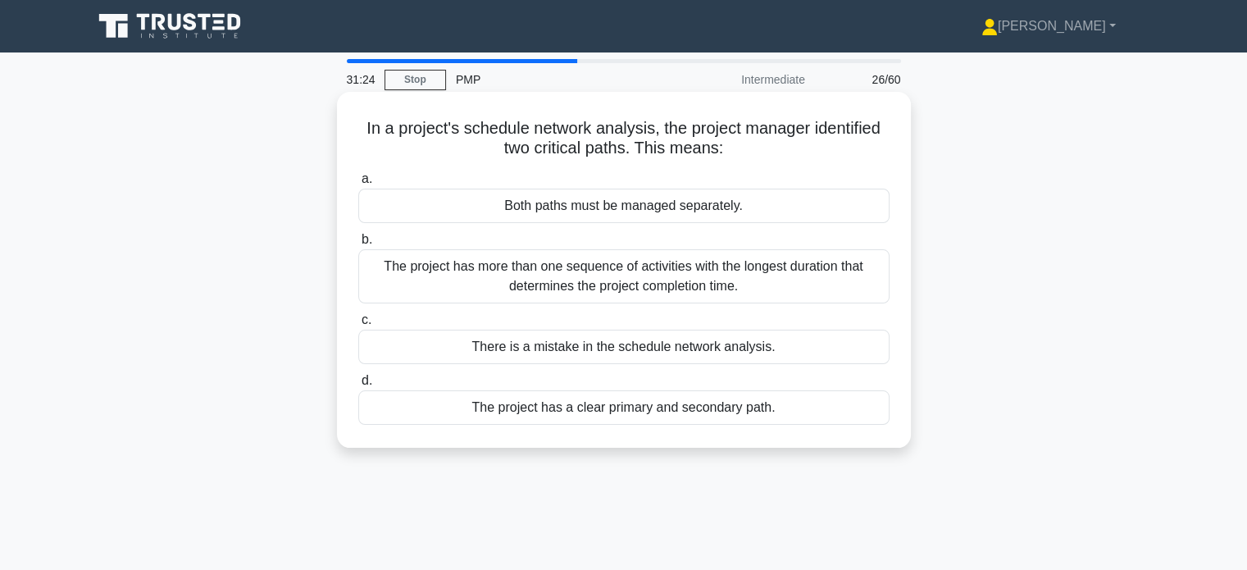
click at [595, 279] on div "The project has more than one sequence of activities with the longest duration …" at bounding box center [623, 276] width 531 height 54
click at [358, 245] on input "b. The project has more than one sequence of activities with the longest durati…" at bounding box center [358, 239] width 0 height 11
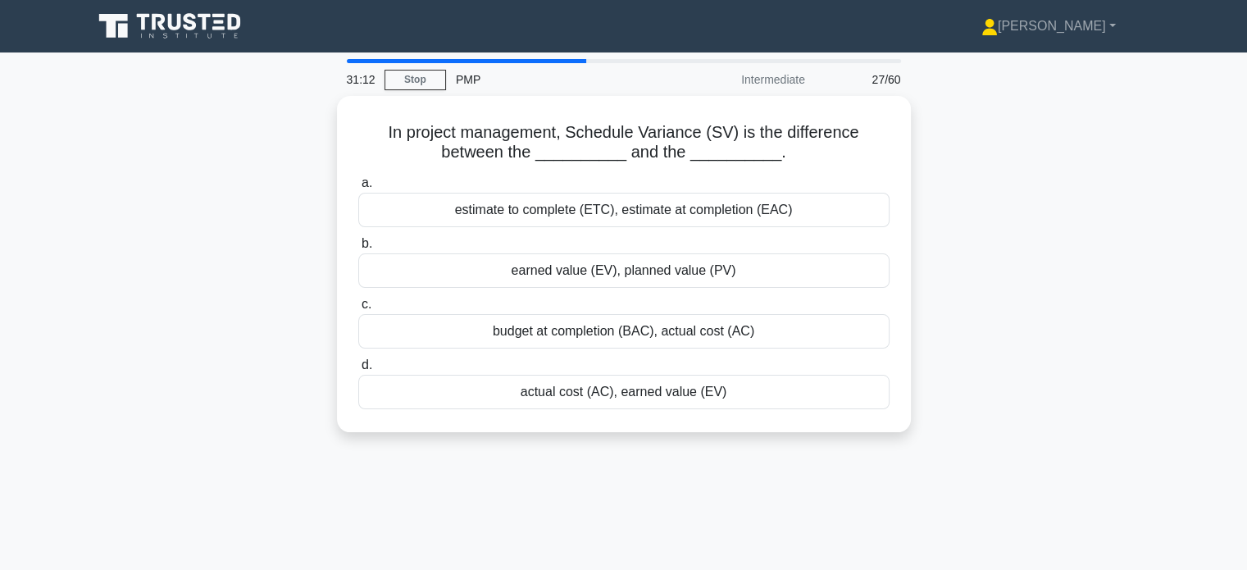
click at [595, 279] on div "earned value (EV), planned value (PV)" at bounding box center [623, 270] width 531 height 34
click at [358, 249] on input "b. earned value (EV), planned value (PV)" at bounding box center [358, 244] width 0 height 11
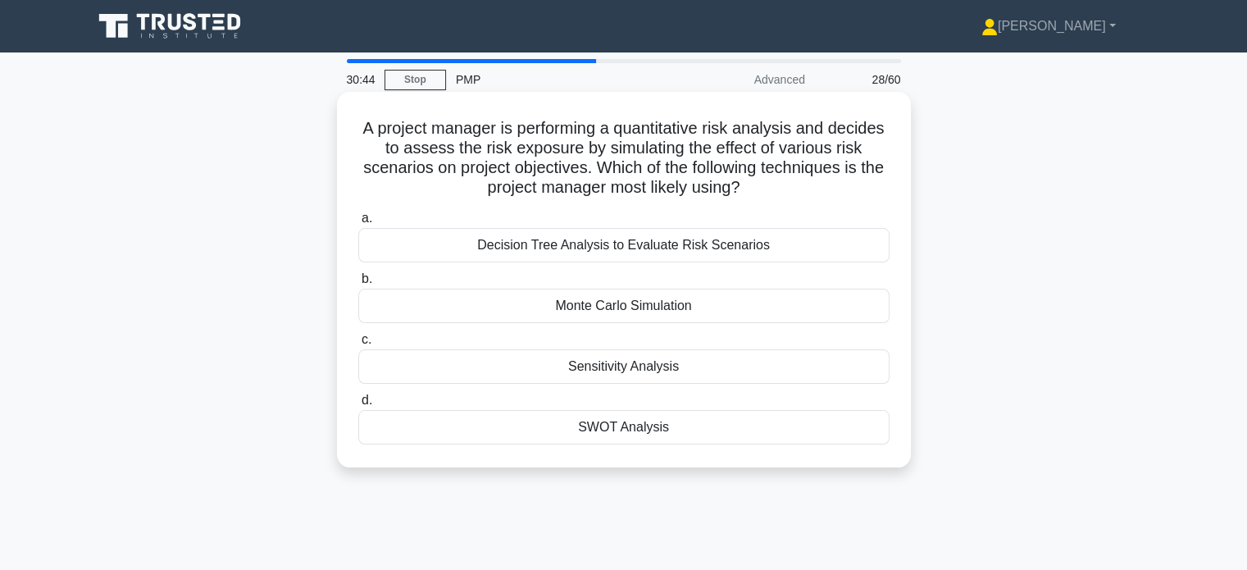
click at [607, 311] on div "Monte Carlo Simulation" at bounding box center [623, 306] width 531 height 34
click at [358, 285] on input "b. Monte Carlo Simulation" at bounding box center [358, 279] width 0 height 11
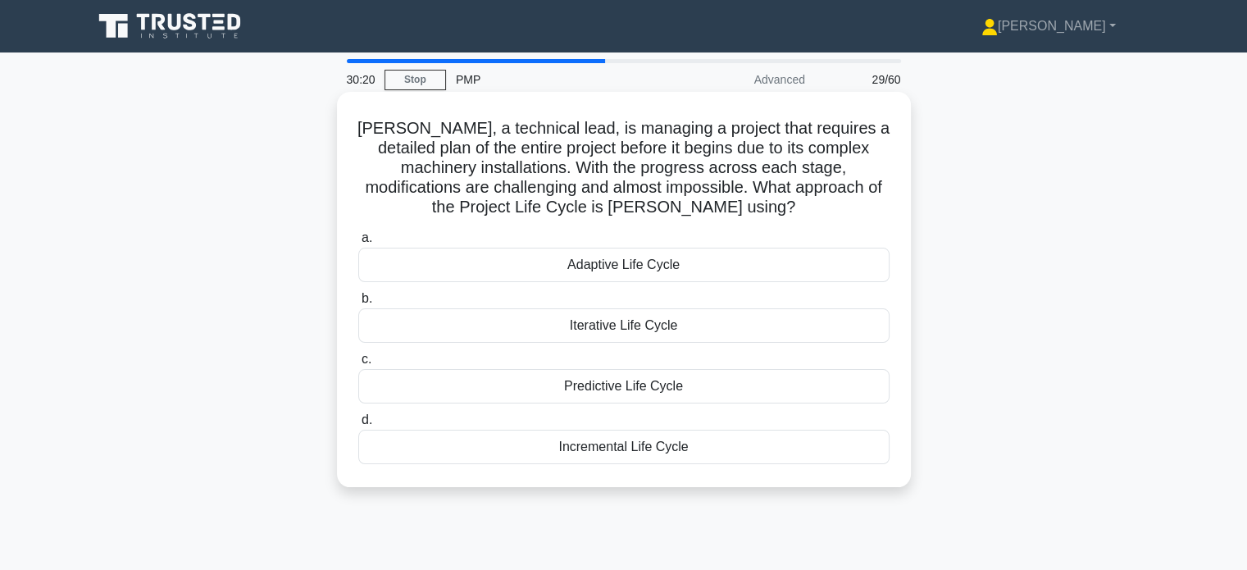
click at [624, 397] on div "Predictive Life Cycle" at bounding box center [623, 386] width 531 height 34
click at [358, 365] on input "c. Predictive Life Cycle" at bounding box center [358, 359] width 0 height 11
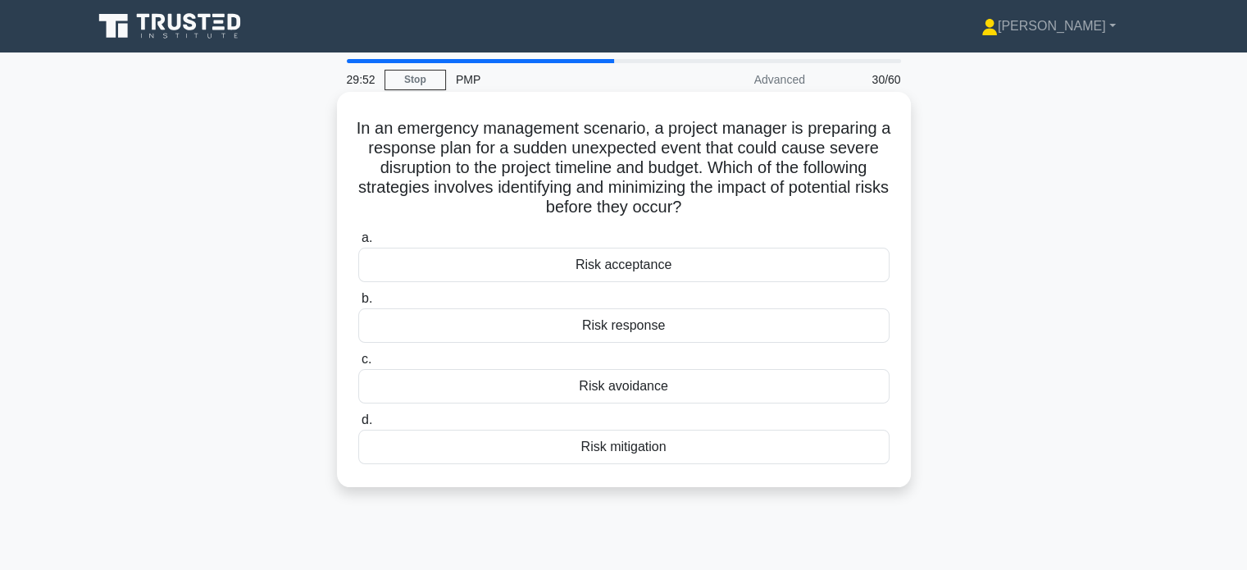
click at [633, 435] on div "Risk mitigation" at bounding box center [623, 447] width 531 height 34
click at [358, 426] on input "d. Risk mitigation" at bounding box center [358, 420] width 0 height 11
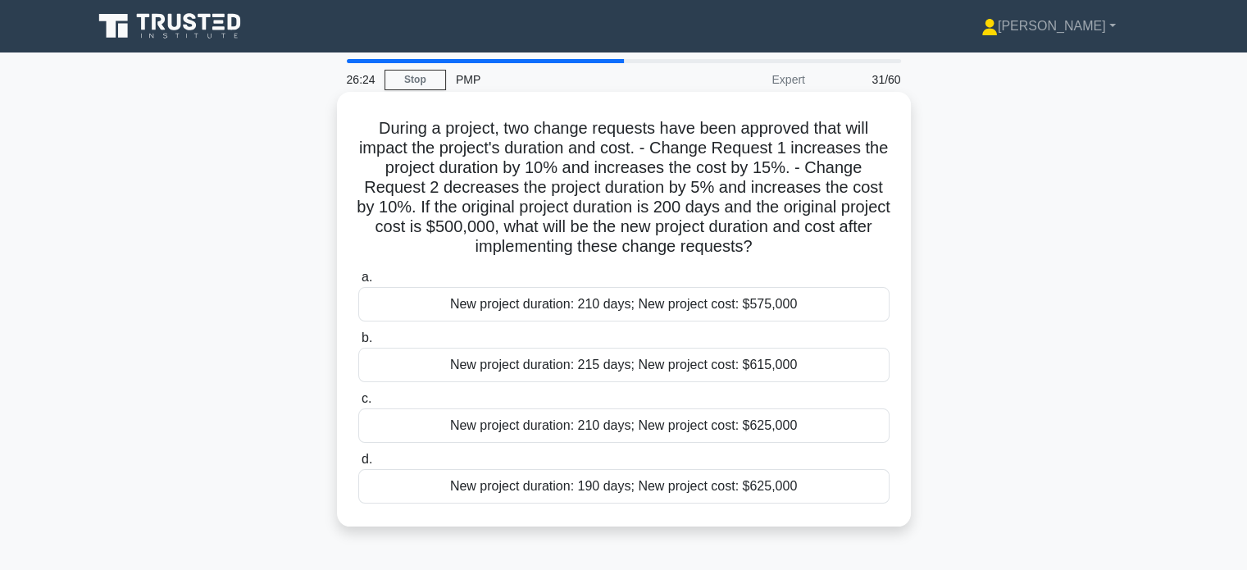
click at [793, 316] on div "New project duration: 210 days; New project cost: $575,000" at bounding box center [623, 304] width 531 height 34
click at [358, 283] on input "a. New project duration: 210 days; New project cost: $575,000" at bounding box center [358, 277] width 0 height 11
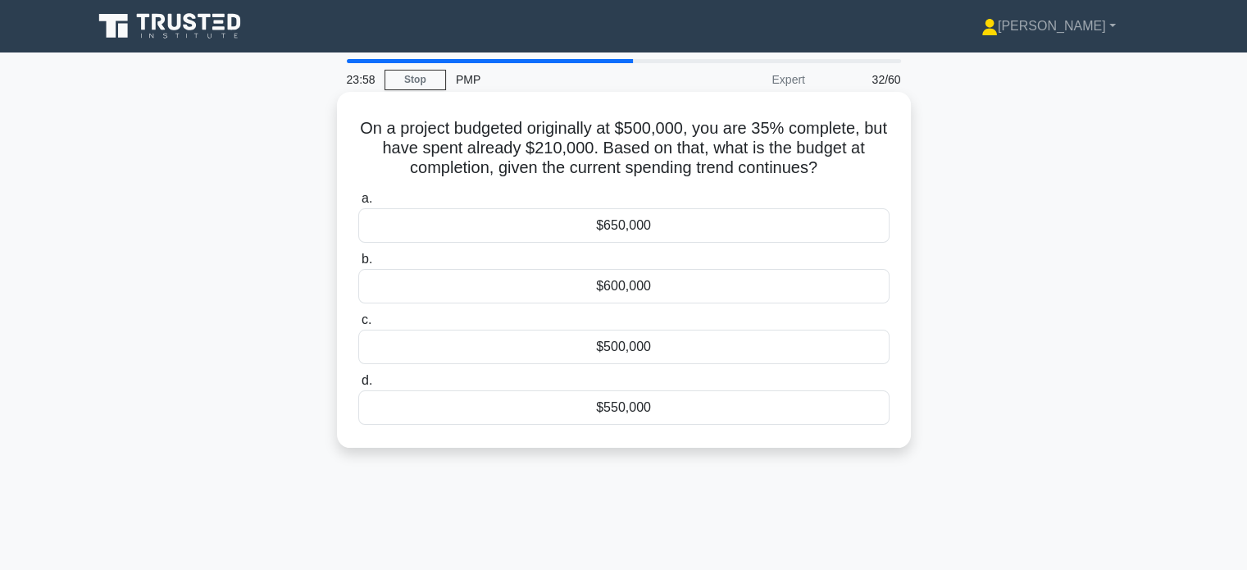
click at [642, 230] on div "$650,000" at bounding box center [623, 225] width 531 height 34
click at [358, 204] on input "a. $650,000" at bounding box center [358, 199] width 0 height 11
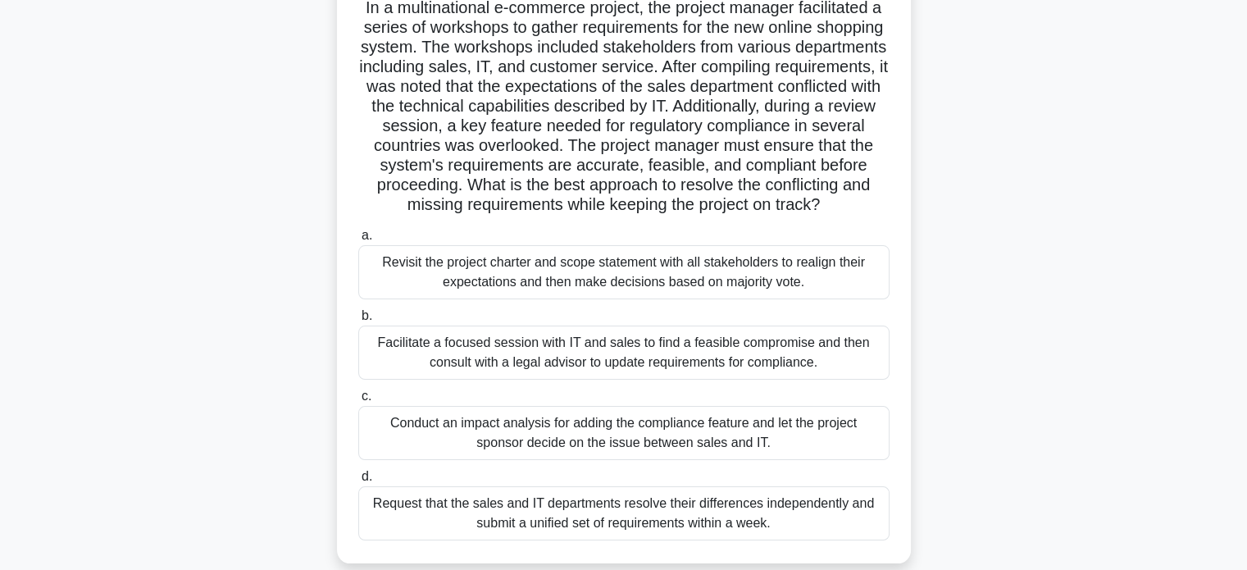
scroll to position [116, 0]
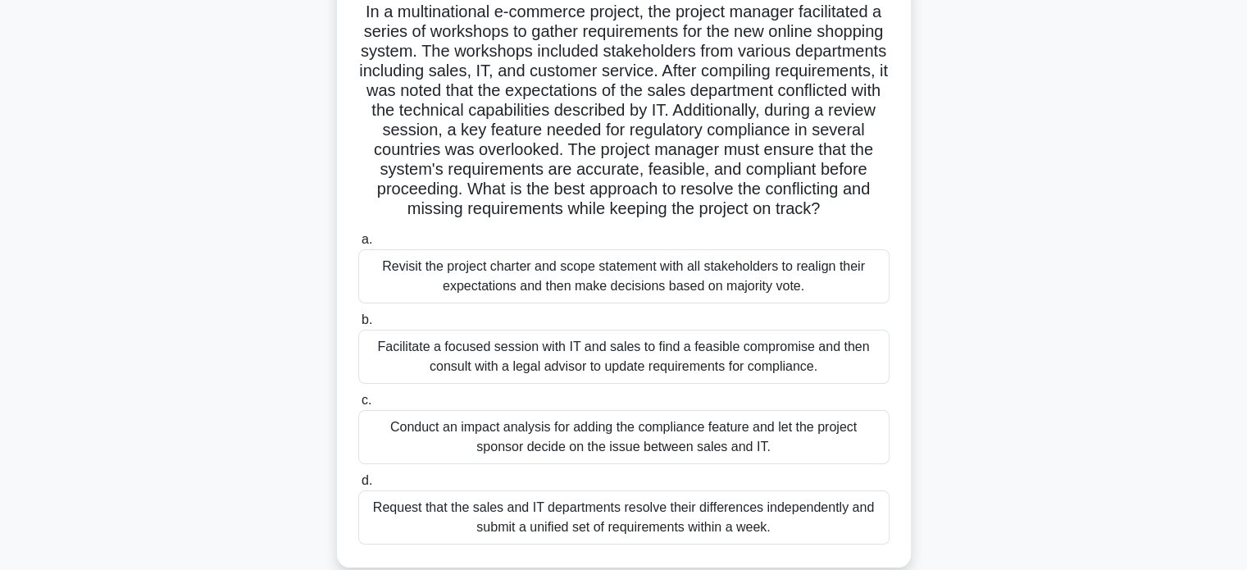
click at [639, 290] on div "Revisit the project charter and scope statement with all stakeholders to realig…" at bounding box center [623, 276] width 531 height 54
click at [358, 245] on input "a. Revisit the project charter and scope statement with all stakeholders to rea…" at bounding box center [358, 239] width 0 height 11
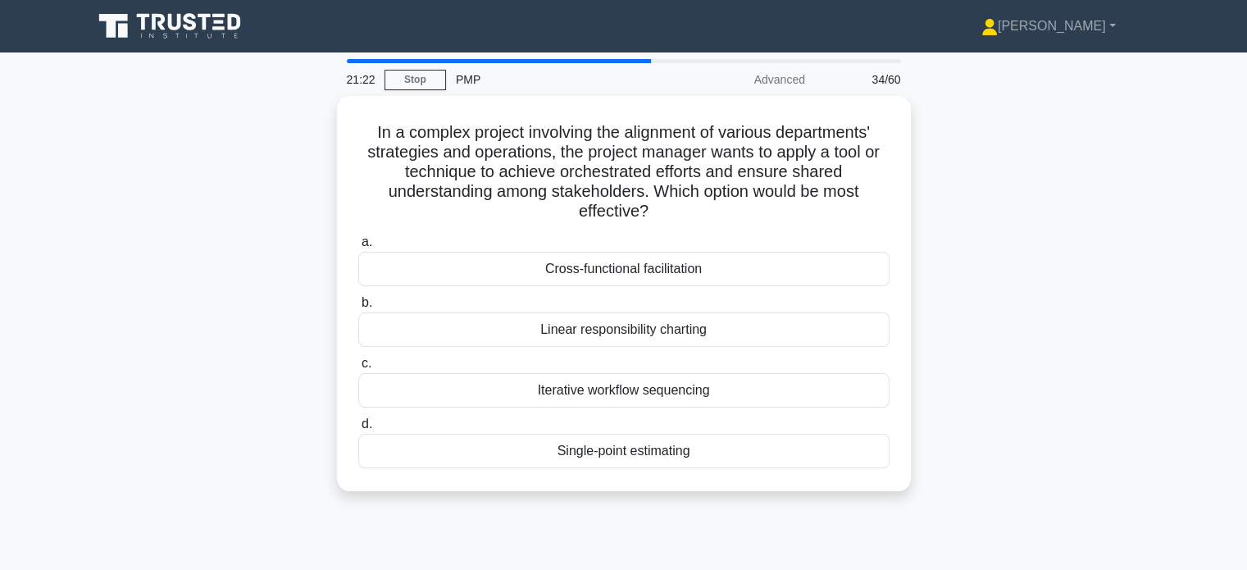
scroll to position [0, 0]
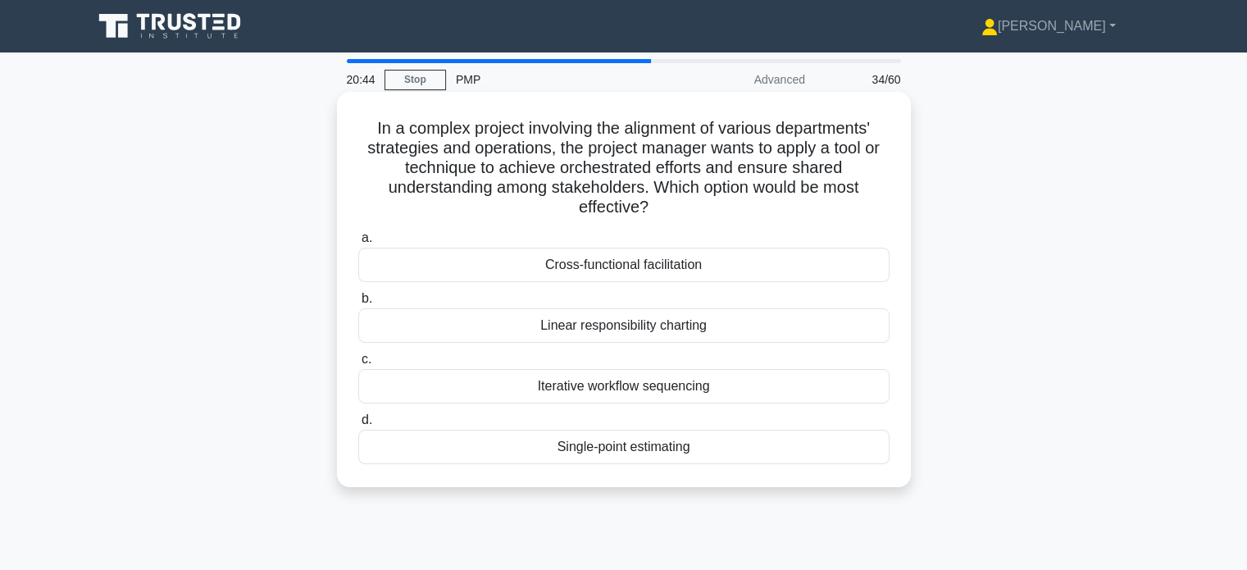
click at [656, 266] on div "Cross-functional facilitation" at bounding box center [623, 265] width 531 height 34
click at [358, 244] on input "a. Cross-functional facilitation" at bounding box center [358, 238] width 0 height 11
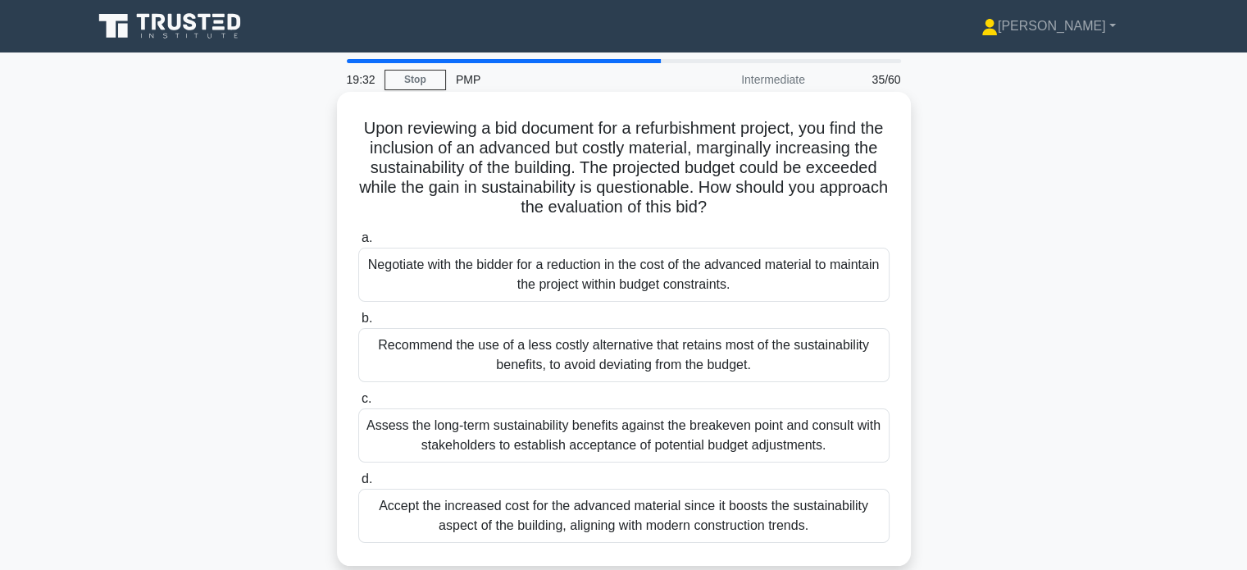
click at [673, 356] on div "Recommend the use of a less costly alternative that retains most of the sustain…" at bounding box center [623, 355] width 531 height 54
click at [358, 324] on input "b. Recommend the use of a less costly alternative that retains most of the sust…" at bounding box center [358, 318] width 0 height 11
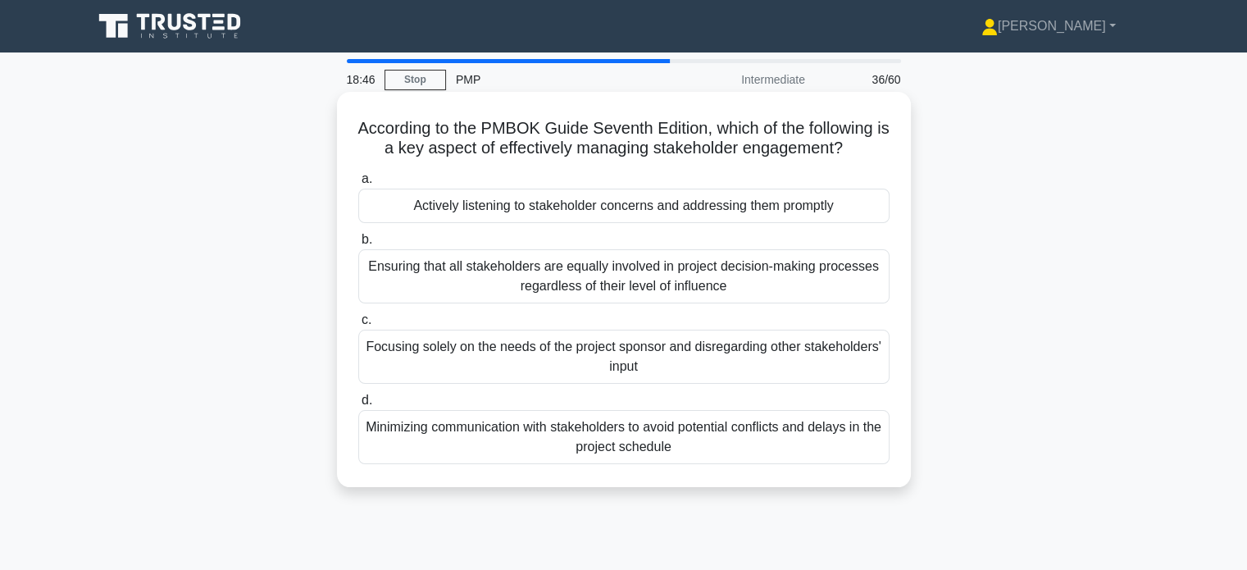
click at [696, 276] on div "Ensuring that all stakeholders are equally involved in project decision-making …" at bounding box center [623, 276] width 531 height 54
click at [358, 245] on input "b. Ensuring that all stakeholders are equally involved in project decision-maki…" at bounding box center [358, 239] width 0 height 11
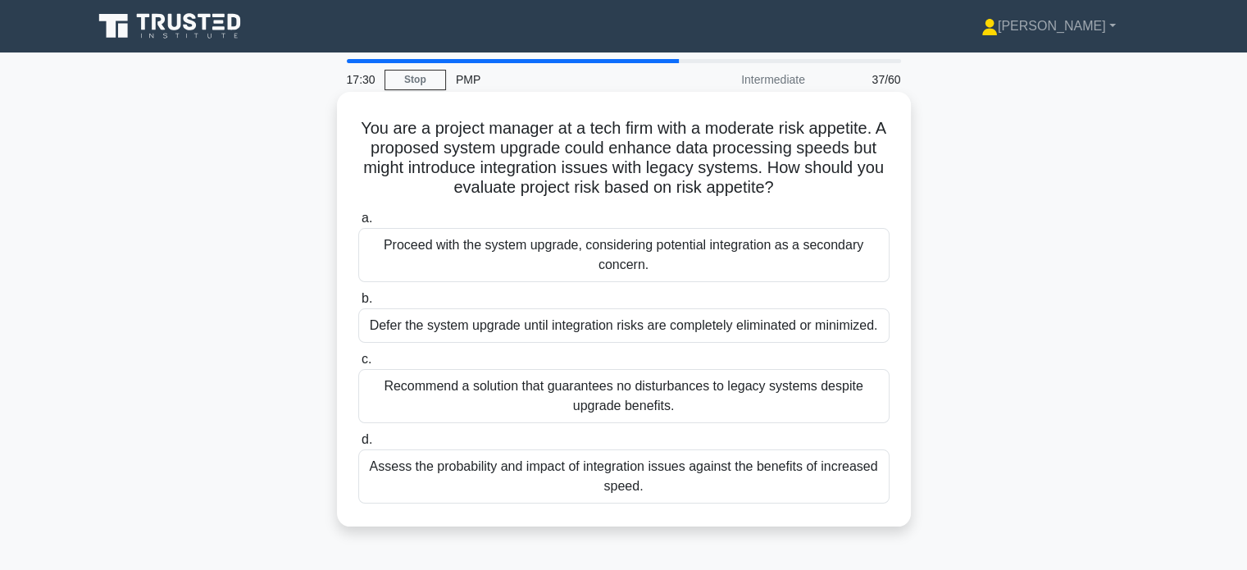
click at [635, 494] on div "Assess the probability and impact of integration issues against the benefits of…" at bounding box center [623, 476] width 531 height 54
click at [358, 445] on input "d. Assess the probability and impact of integration issues against the benefits…" at bounding box center [358, 440] width 0 height 11
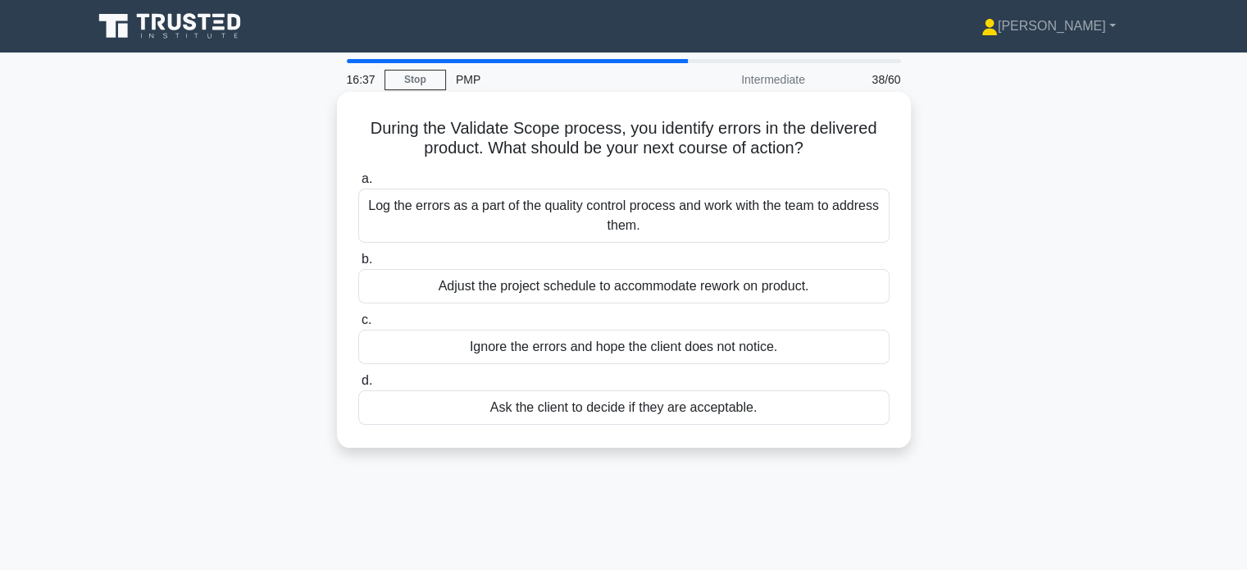
click at [601, 203] on div "Log the errors as a part of the quality control process and work with the team …" at bounding box center [623, 216] width 531 height 54
click at [358, 184] on input "a. Log the errors as a part of the quality control process and work with the te…" at bounding box center [358, 179] width 0 height 11
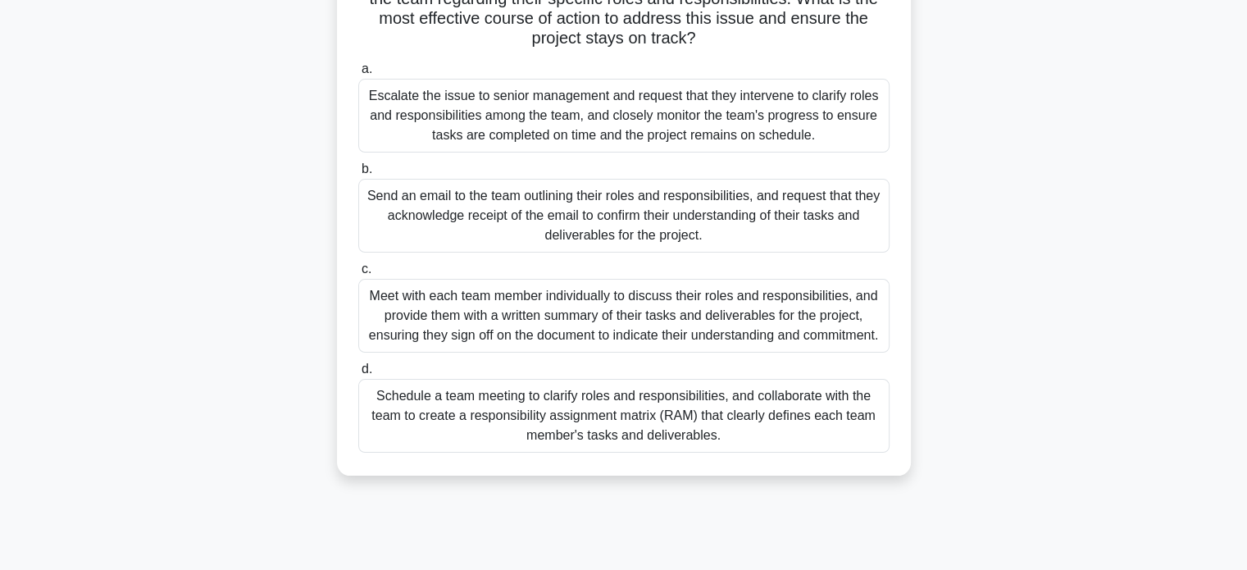
scroll to position [187, 0]
click at [597, 406] on div "Schedule a team meeting to clarify roles and responsibilities, and collaborate …" at bounding box center [623, 417] width 531 height 74
click at [358, 376] on input "d. Schedule a team meeting to clarify roles and responsibilities, and collabora…" at bounding box center [358, 371] width 0 height 11
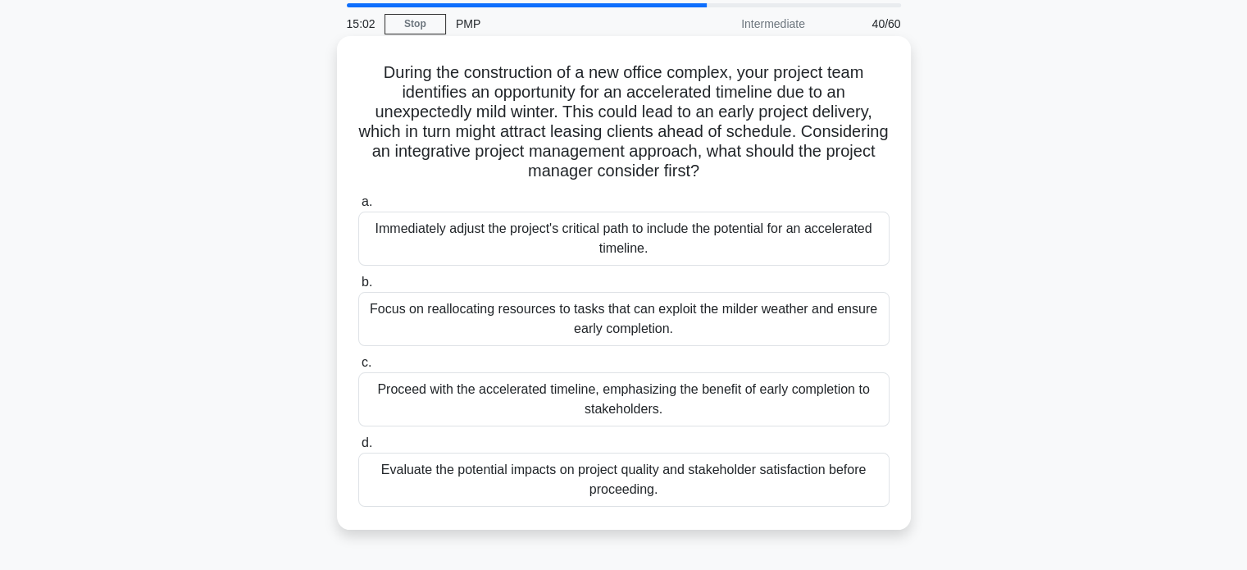
scroll to position [56, 0]
click at [558, 491] on div "Evaluate the potential impacts on project quality and stakeholder satisfaction …" at bounding box center [623, 480] width 531 height 54
click at [358, 449] on input "d. Evaluate the potential impacts on project quality and stakeholder satisfacti…" at bounding box center [358, 443] width 0 height 11
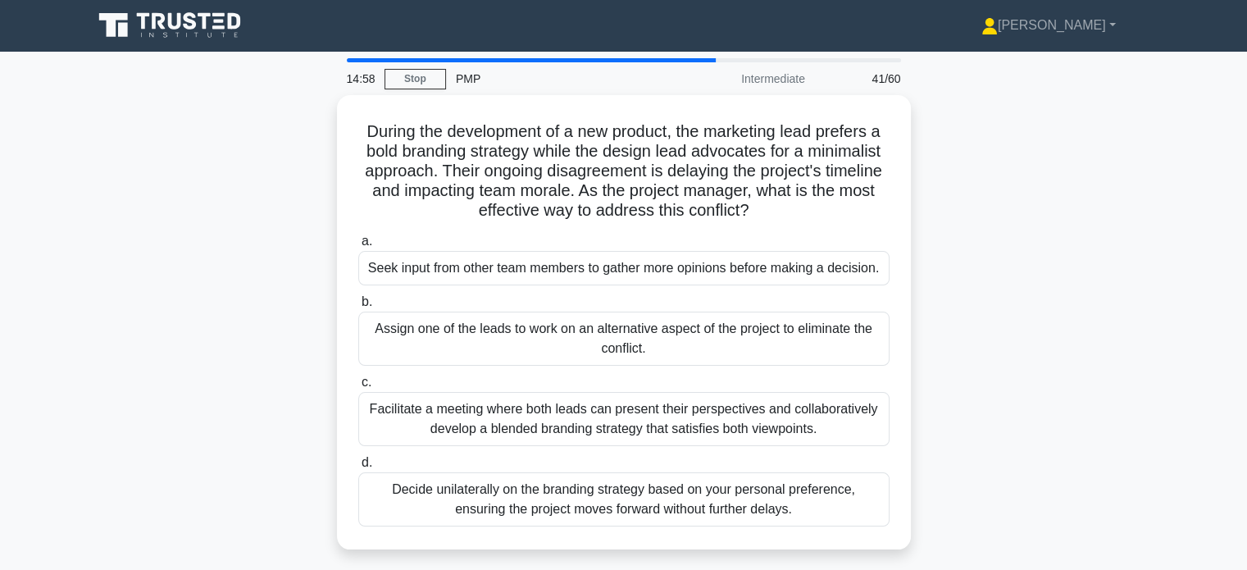
scroll to position [0, 0]
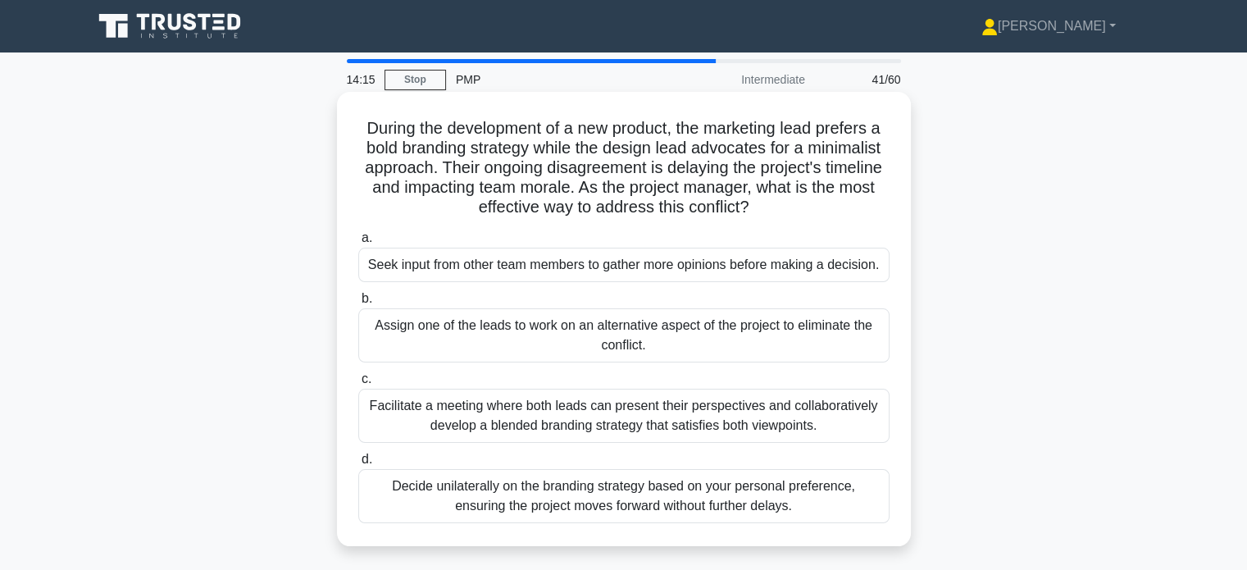
click at [514, 406] on div "Facilitate a meeting where both leads can present their perspectives and collab…" at bounding box center [623, 416] width 531 height 54
click at [358, 385] on input "c. Facilitate a meeting where both leads can present their perspectives and col…" at bounding box center [358, 379] width 0 height 11
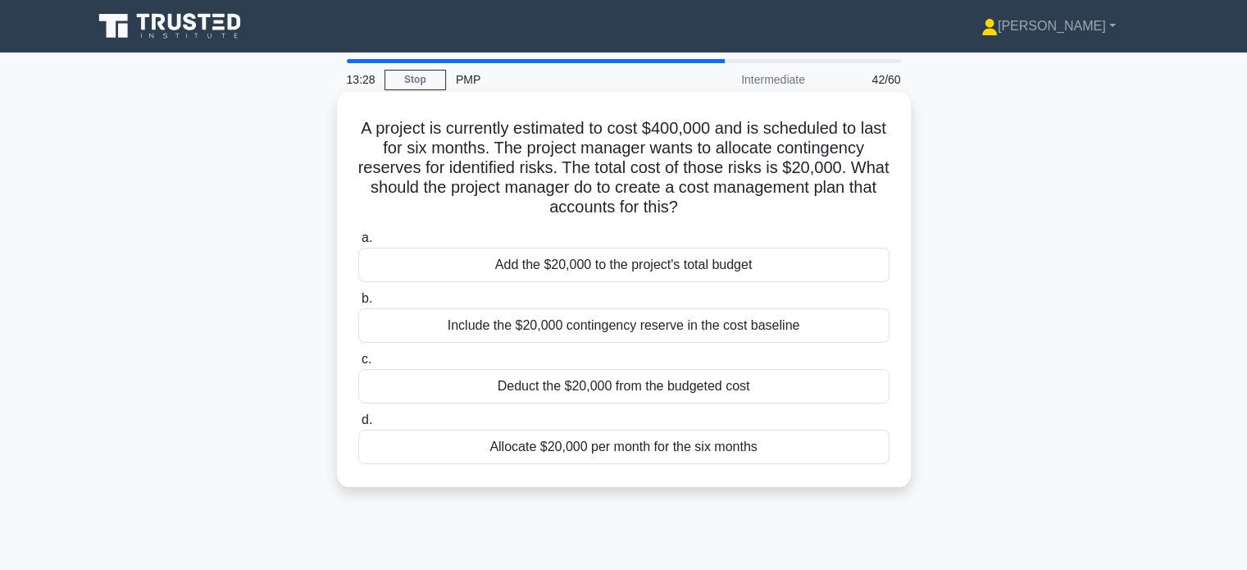
click at [561, 335] on div "Include the $20,000 contingency reserve in the cost baseline" at bounding box center [623, 325] width 531 height 34
click at [358, 304] on input "b. Include the $20,000 contingency reserve in the cost baseline" at bounding box center [358, 299] width 0 height 11
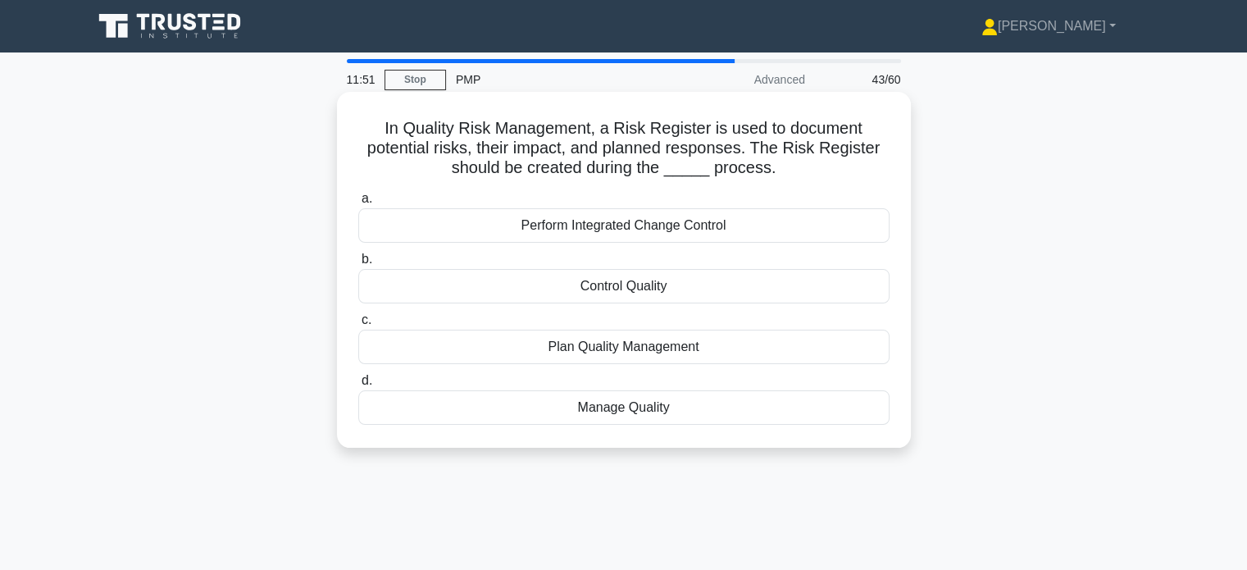
click at [623, 350] on div "Plan Quality Management" at bounding box center [623, 347] width 531 height 34
click at [358, 326] on input "c. Plan Quality Management" at bounding box center [358, 320] width 0 height 11
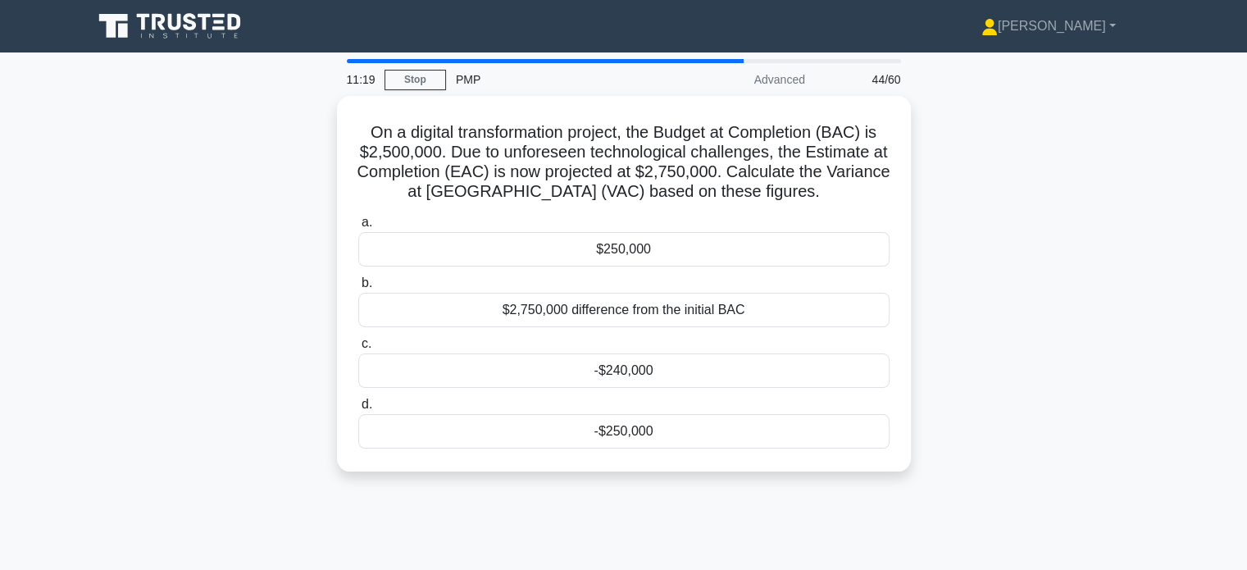
click at [383, 78] on div "11:19" at bounding box center [361, 79] width 48 height 33
click at [401, 81] on link "Stop" at bounding box center [415, 80] width 61 height 20
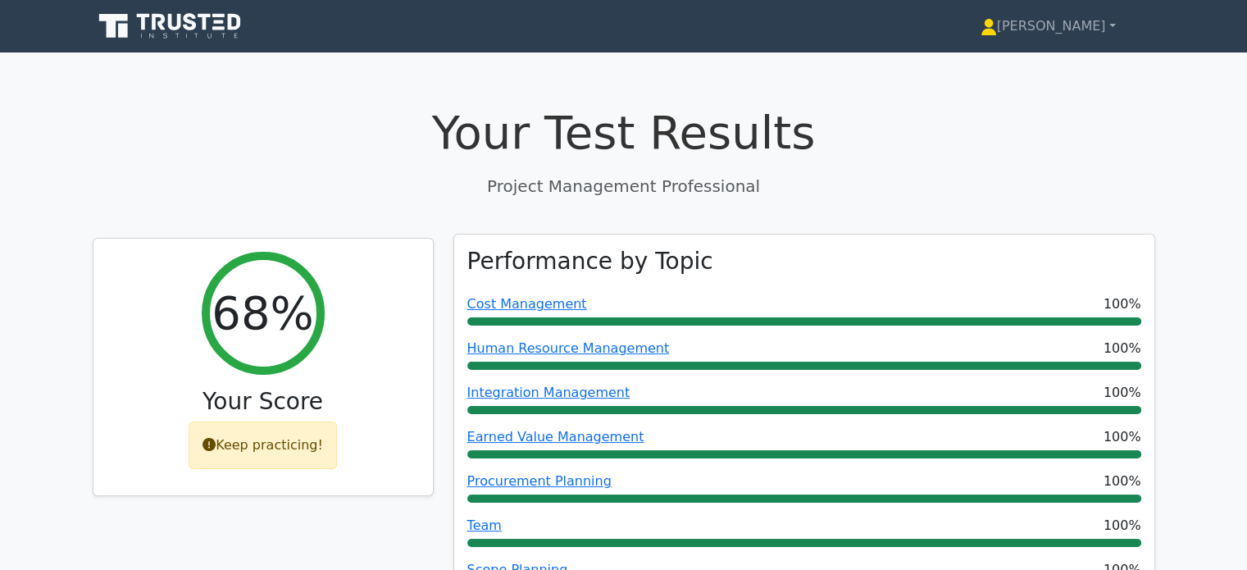
click at [594, 324] on div at bounding box center [804, 321] width 674 height 8
